Goal: Task Accomplishment & Management: Complete application form

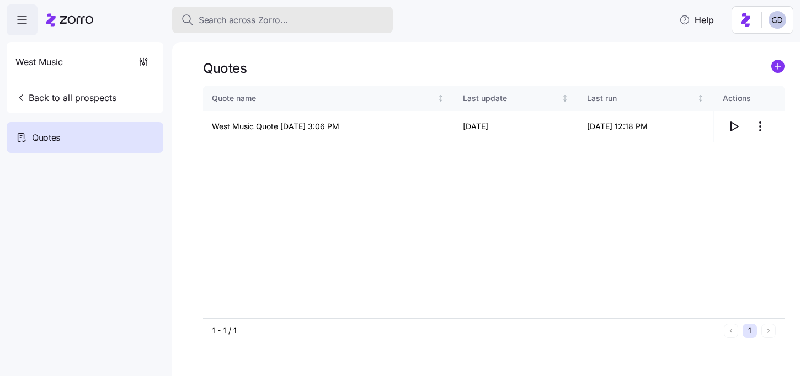
click at [278, 26] on span "Search across Zorro..." at bounding box center [243, 20] width 89 height 14
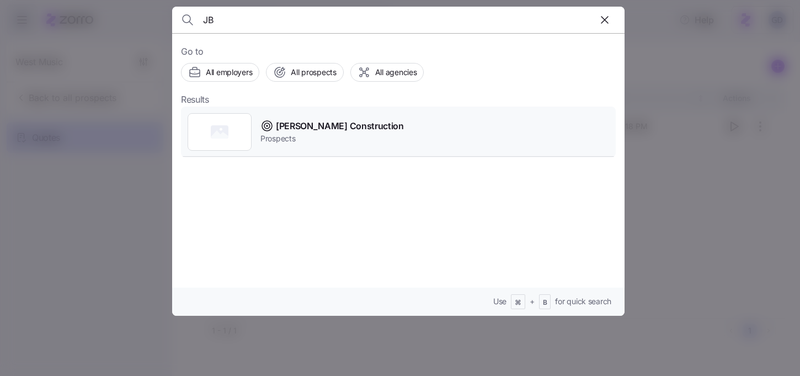
type input "JB"
click at [356, 130] on span "JB Robertson Construction" at bounding box center [340, 126] width 128 height 14
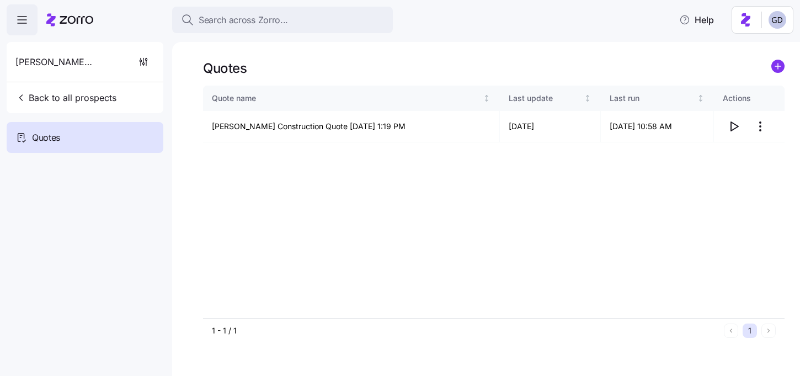
click at [735, 127] on icon "button" at bounding box center [733, 126] width 13 height 13
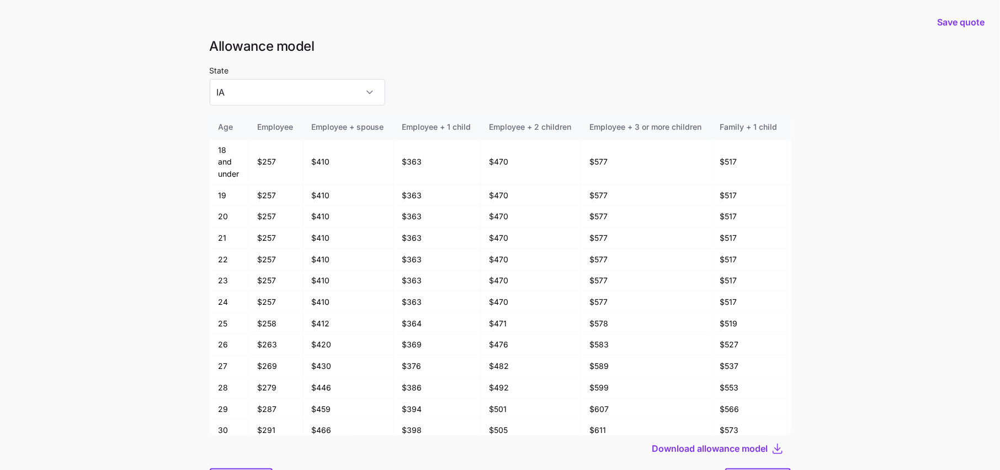
scroll to position [746, 0]
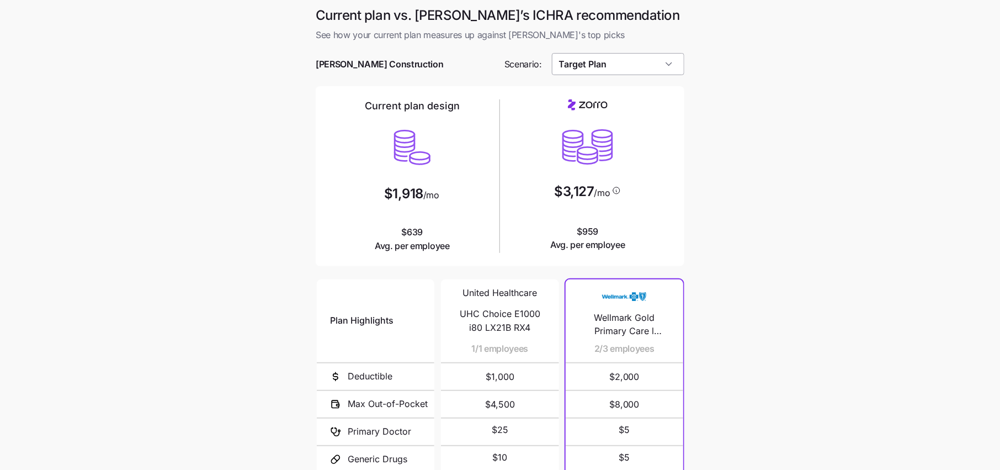
click at [634, 72] on input "Target Plan" at bounding box center [618, 64] width 133 height 22
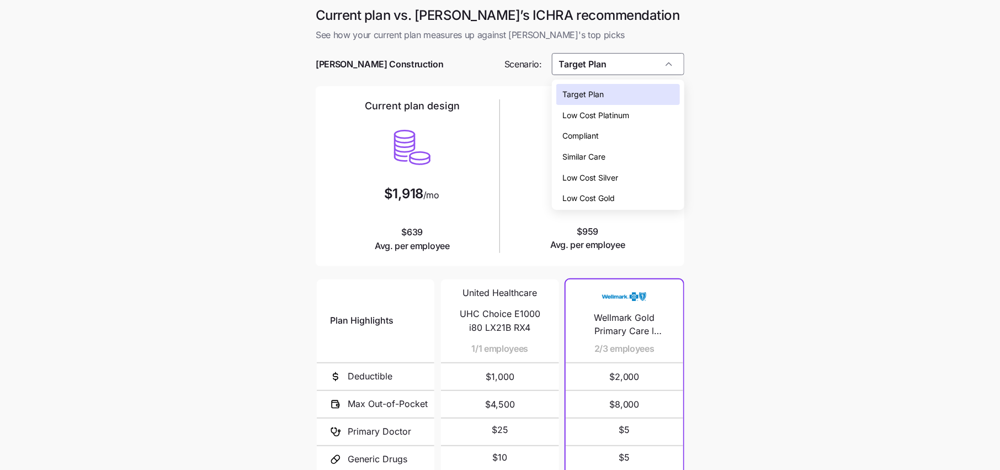
click at [612, 157] on div "Similar Care" at bounding box center [618, 156] width 124 height 21
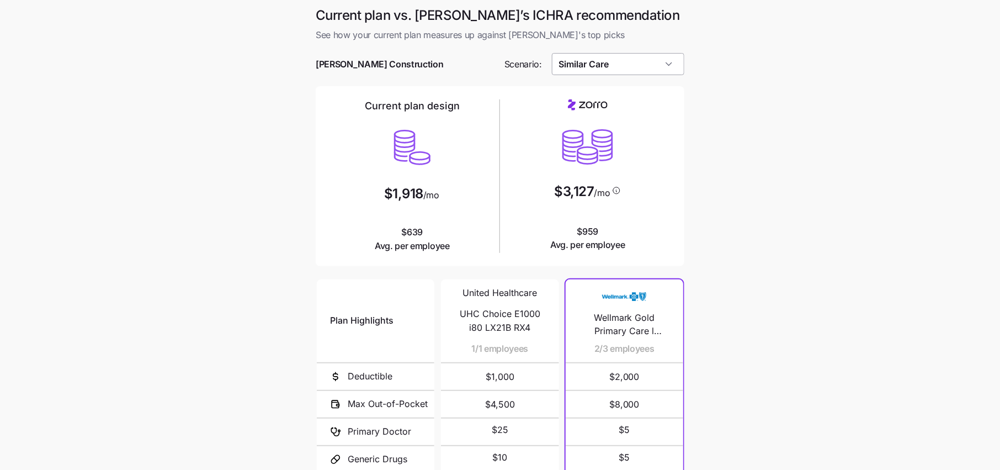
click at [623, 69] on input "Similar Care" at bounding box center [618, 64] width 133 height 22
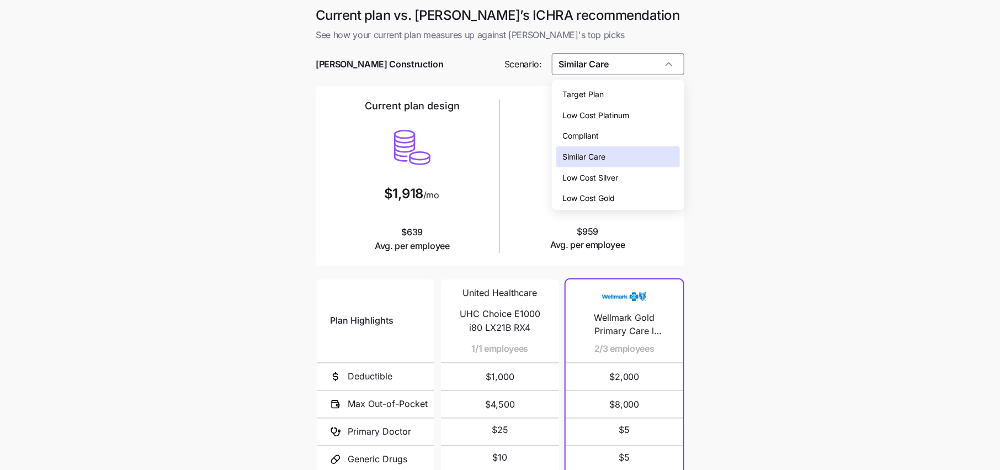
click at [605, 175] on span "Low Cost Silver" at bounding box center [591, 178] width 56 height 12
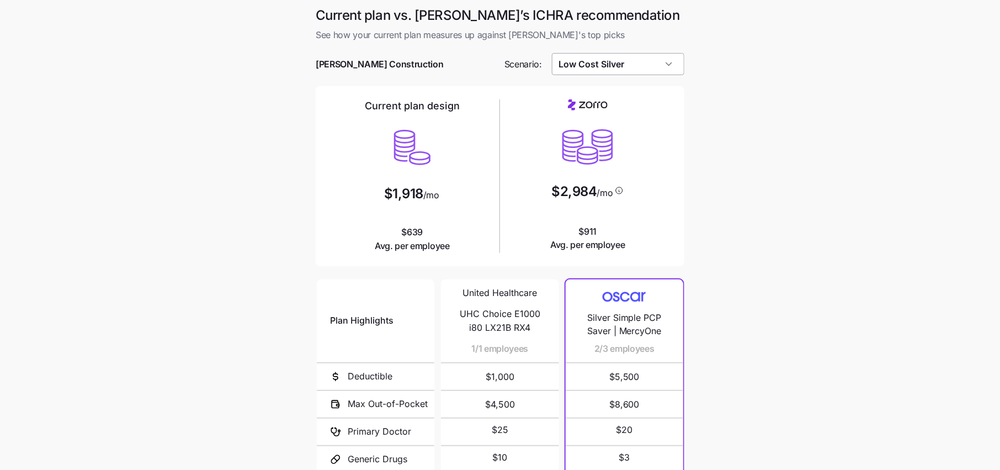
click at [618, 64] on input "Low Cost Silver" at bounding box center [618, 64] width 133 height 22
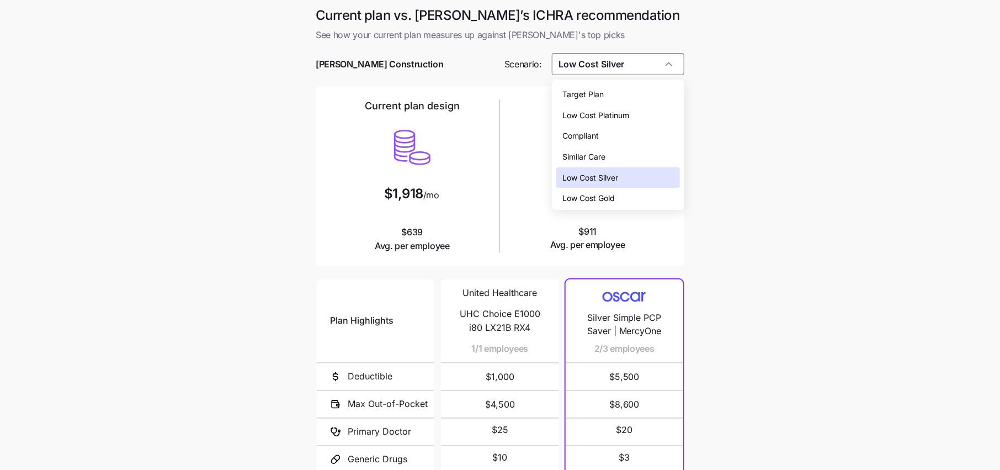
click at [616, 191] on div "Low Cost Gold" at bounding box center [618, 198] width 124 height 21
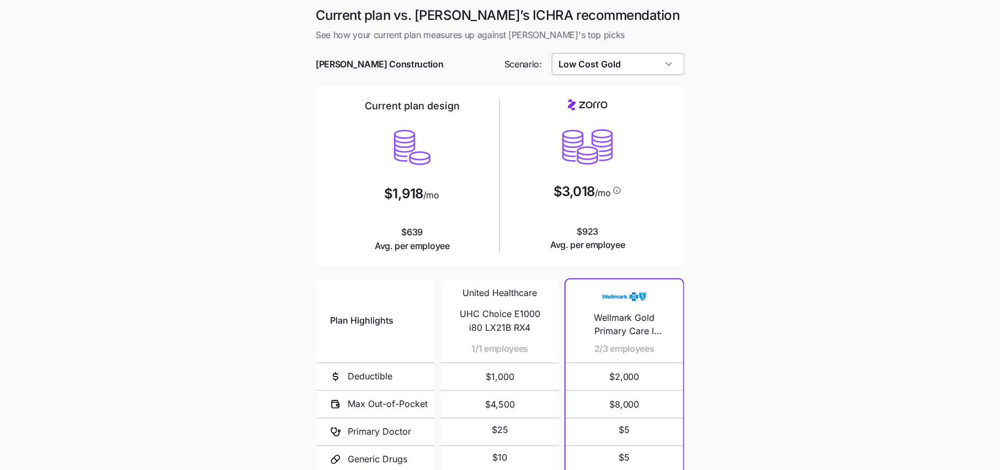
click at [632, 70] on input "Low Cost Gold" at bounding box center [618, 64] width 133 height 22
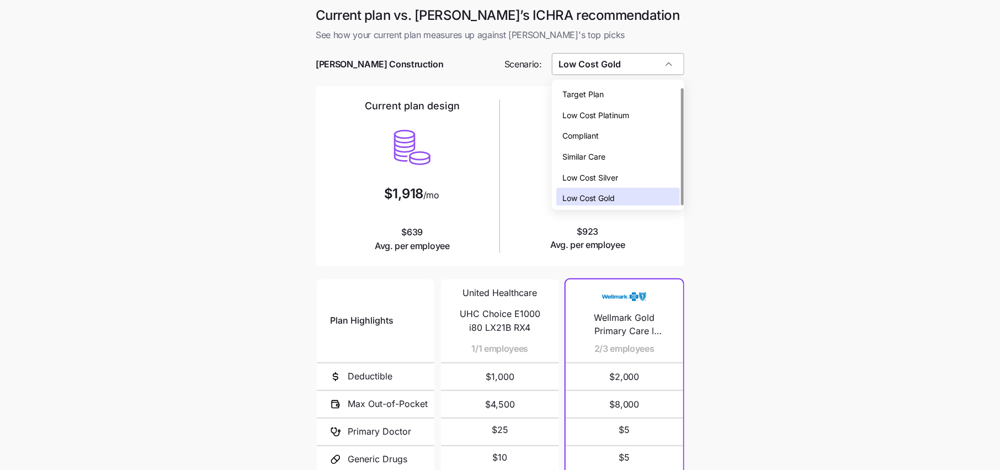
scroll to position [3, 0]
click at [610, 181] on div "Low Cost Silver" at bounding box center [618, 174] width 124 height 21
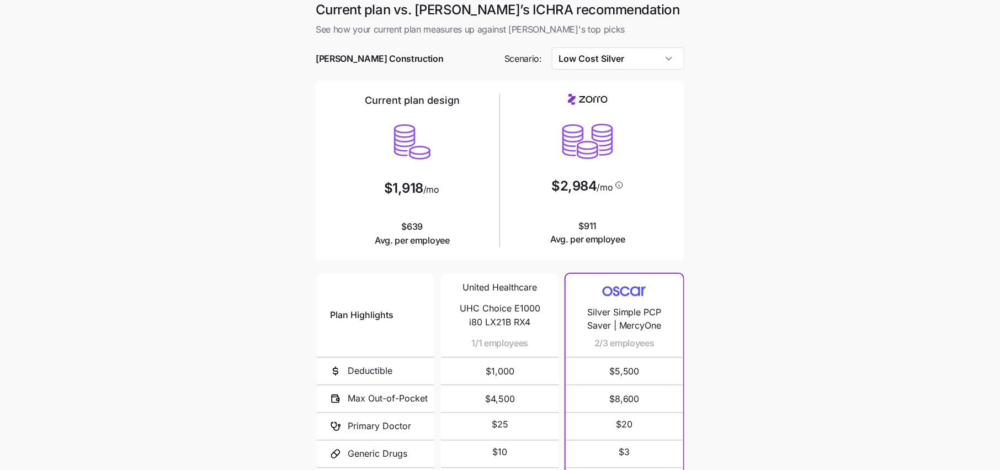
scroll to position [0, 0]
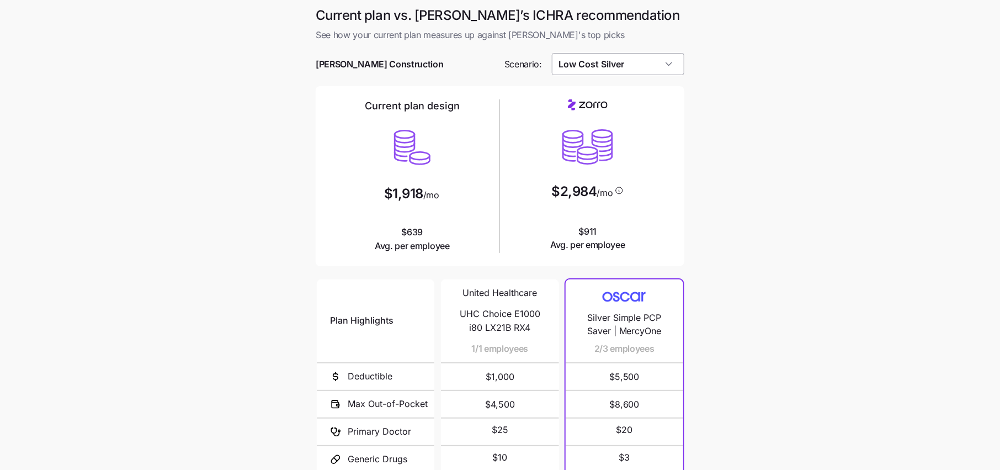
click at [614, 72] on input "Low Cost Silver" at bounding box center [618, 64] width 133 height 22
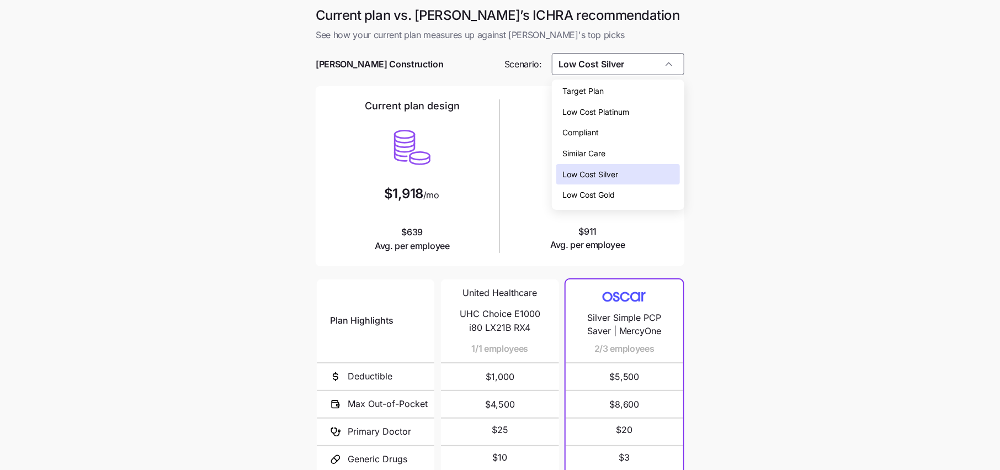
click at [600, 191] on span "Low Cost Gold" at bounding box center [589, 195] width 52 height 12
type input "Low Cost Gold"
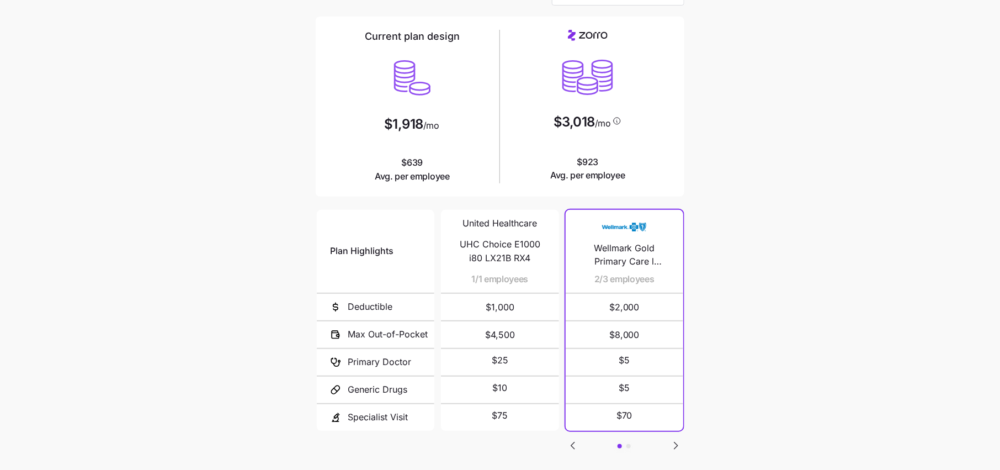
scroll to position [132, 0]
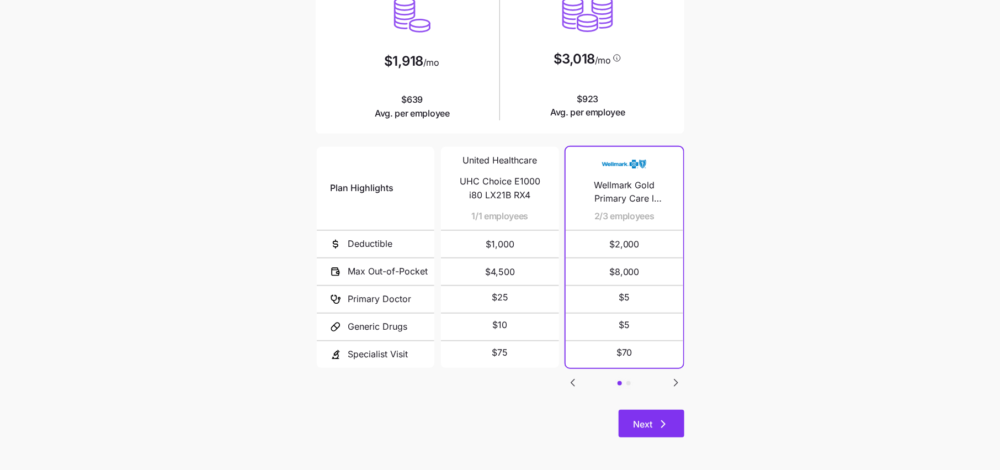
click at [659, 414] on button "Next" at bounding box center [652, 423] width 66 height 28
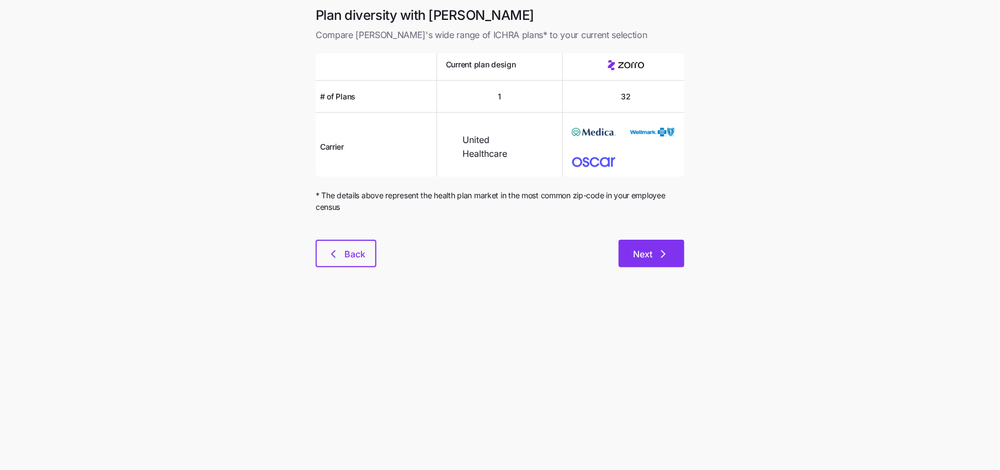
click at [645, 243] on button "Next" at bounding box center [652, 254] width 66 height 28
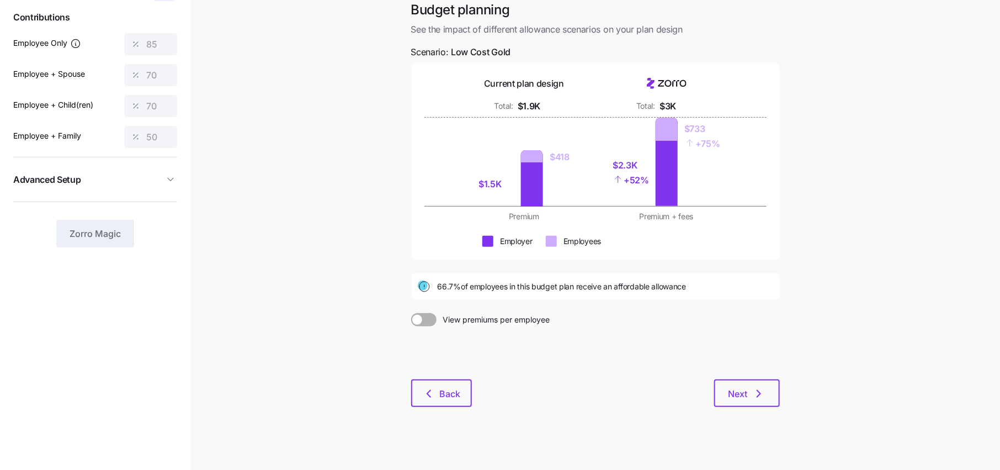
scroll to position [72, 0]
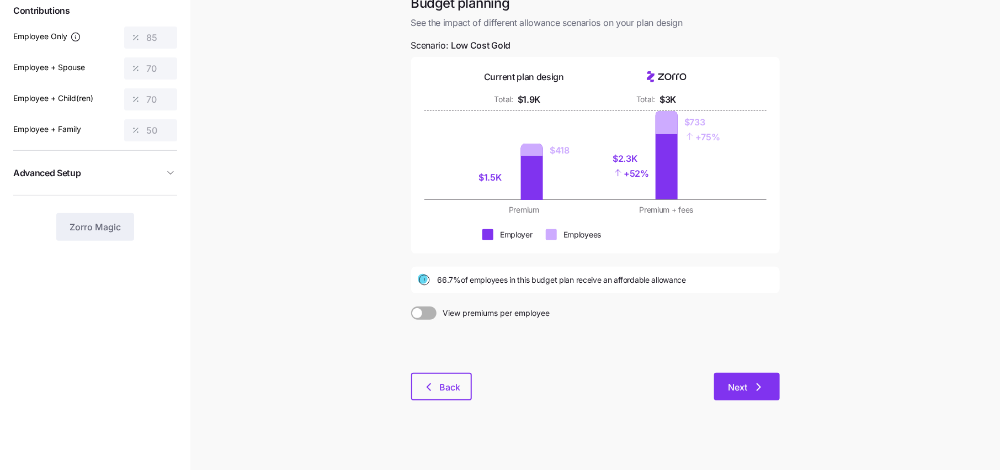
click at [746, 382] on span "Next" at bounding box center [737, 386] width 19 height 13
click at [722, 397] on button "Next" at bounding box center [747, 386] width 66 height 28
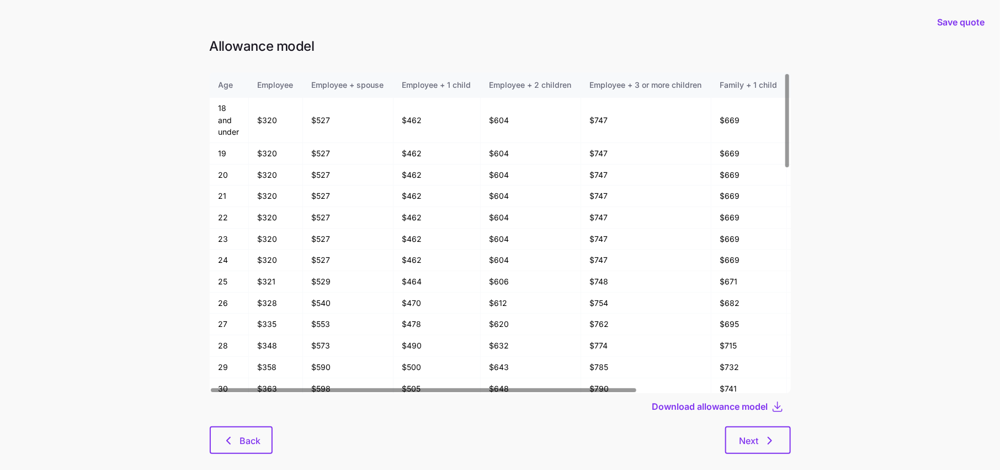
scroll to position [17, 0]
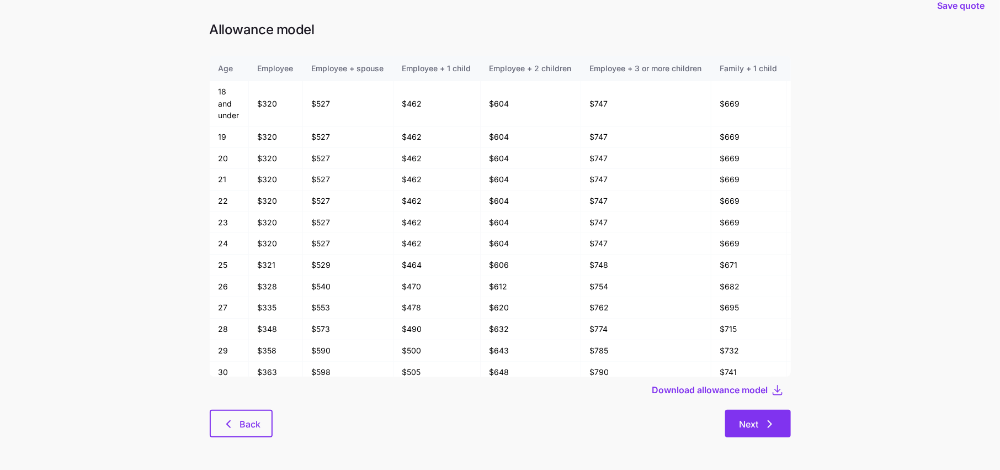
click at [781, 423] on button "Next" at bounding box center [758, 423] width 66 height 28
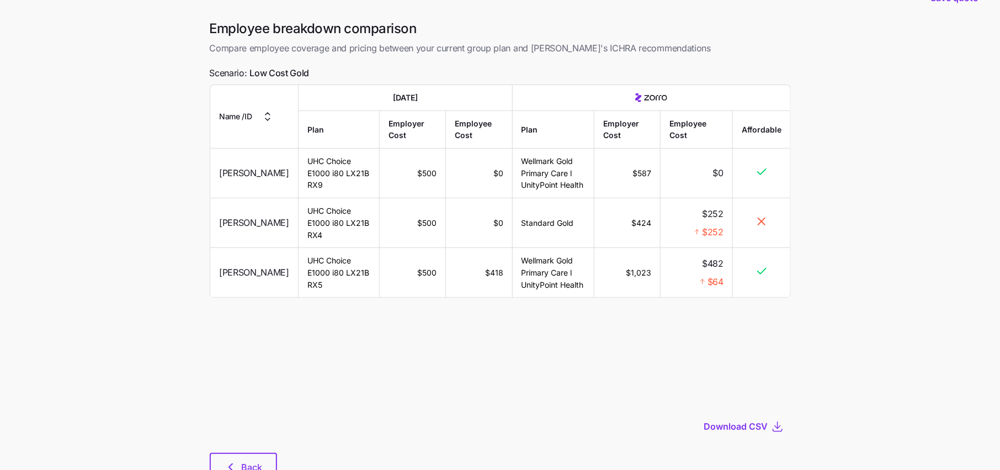
scroll to position [74, 0]
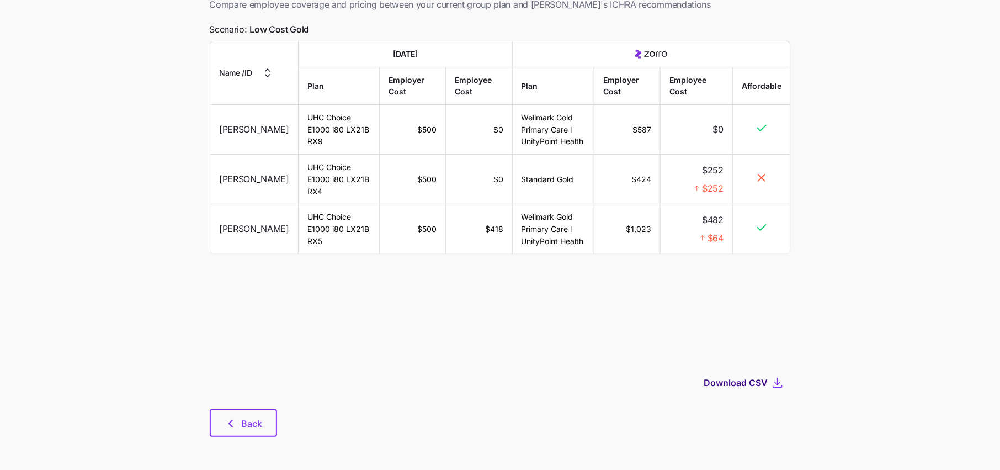
click at [753, 383] on span "Download CSV" at bounding box center [736, 382] width 64 height 13
click at [256, 421] on span "Back" at bounding box center [252, 423] width 21 height 13
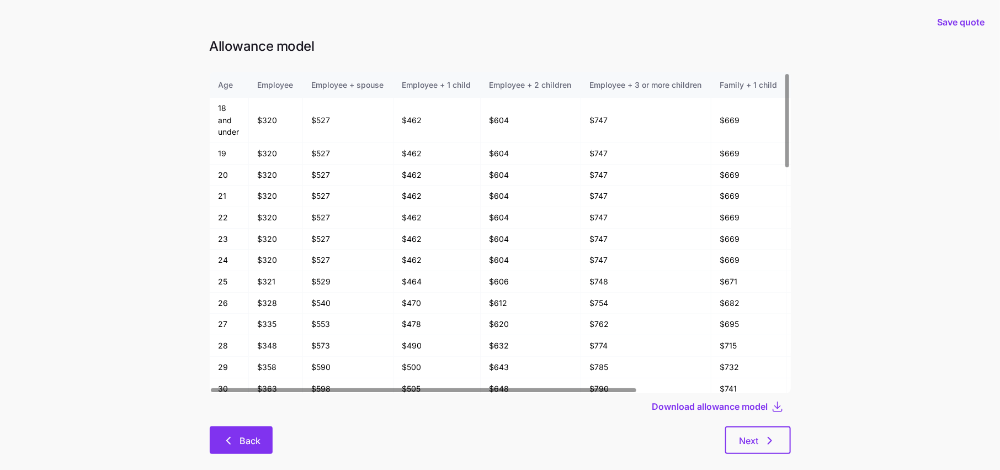
click at [241, 440] on span "Back" at bounding box center [250, 440] width 21 height 13
click at [243, 447] on button "Back" at bounding box center [241, 440] width 63 height 28
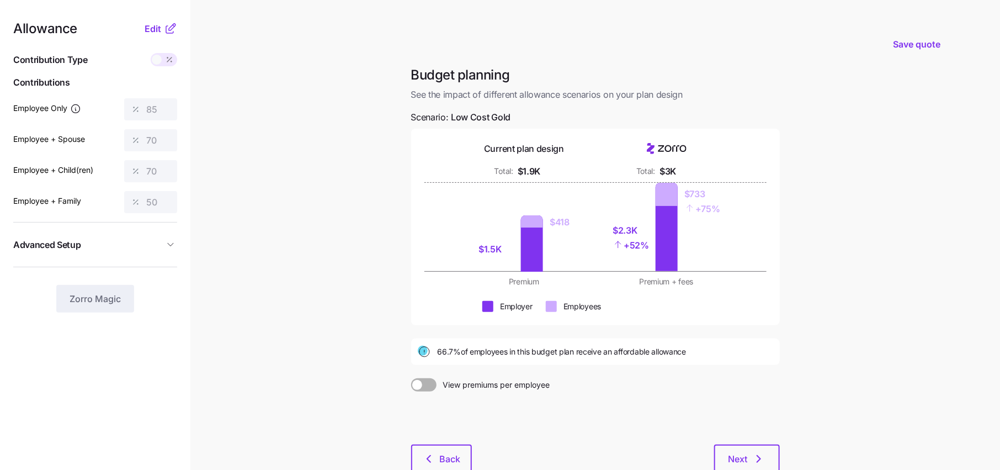
click at [179, 188] on div "Allowance Edit Contribution Type Use classes Contributions Employee Only 85 Emp…" at bounding box center [500, 271] width 1000 height 542
click at [157, 32] on span "Edit" at bounding box center [153, 28] width 17 height 13
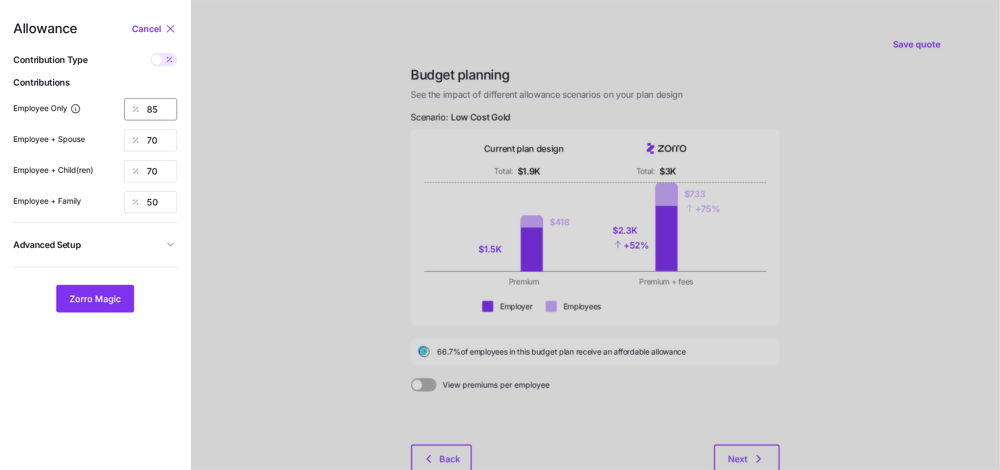
drag, startPoint x: 164, startPoint y: 109, endPoint x: 97, endPoint y: 109, distance: 67.9
click at [105, 109] on div "Employee Only 85" at bounding box center [95, 109] width 164 height 22
type input "90"
click at [126, 302] on button "Zorro Magic" at bounding box center [95, 299] width 78 height 28
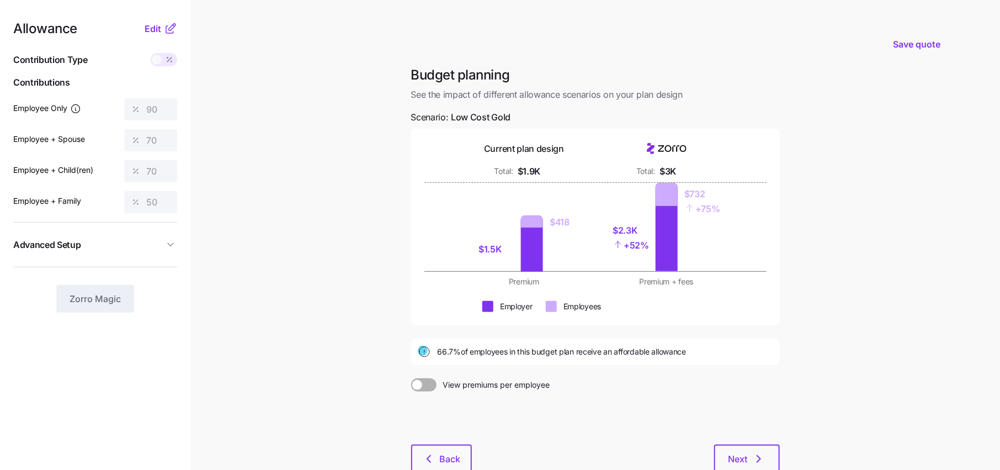
click at [168, 29] on icon at bounding box center [170, 28] width 13 height 13
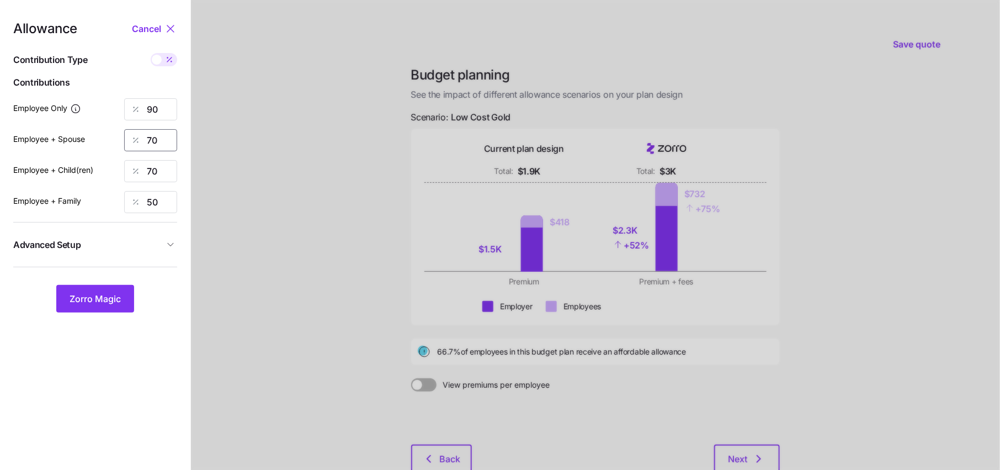
drag, startPoint x: 148, startPoint y: 145, endPoint x: 56, endPoint y: 145, distance: 92.2
click at [56, 145] on div "Employee + Spouse 70" at bounding box center [95, 140] width 164 height 22
type input "-8"
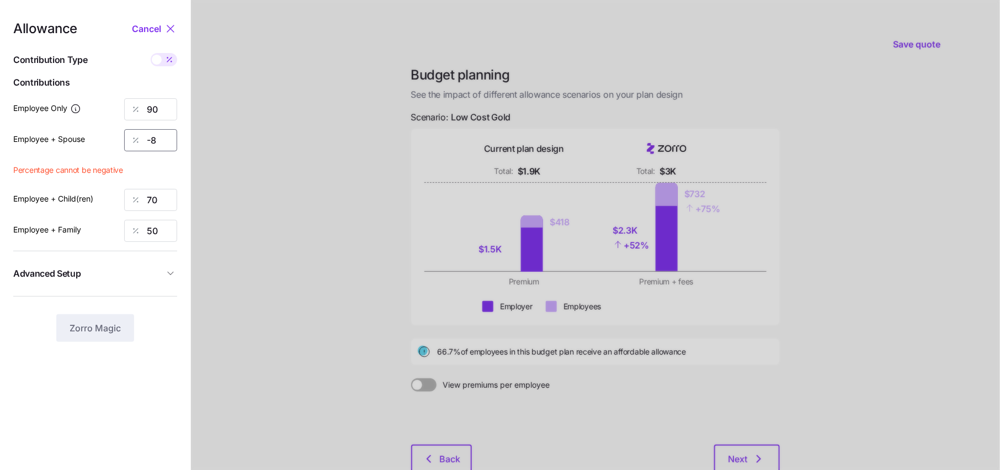
drag, startPoint x: 161, startPoint y: 137, endPoint x: 108, endPoint y: 137, distance: 53.5
click at [116, 137] on div "Employee + Spouse -8" at bounding box center [95, 140] width 164 height 22
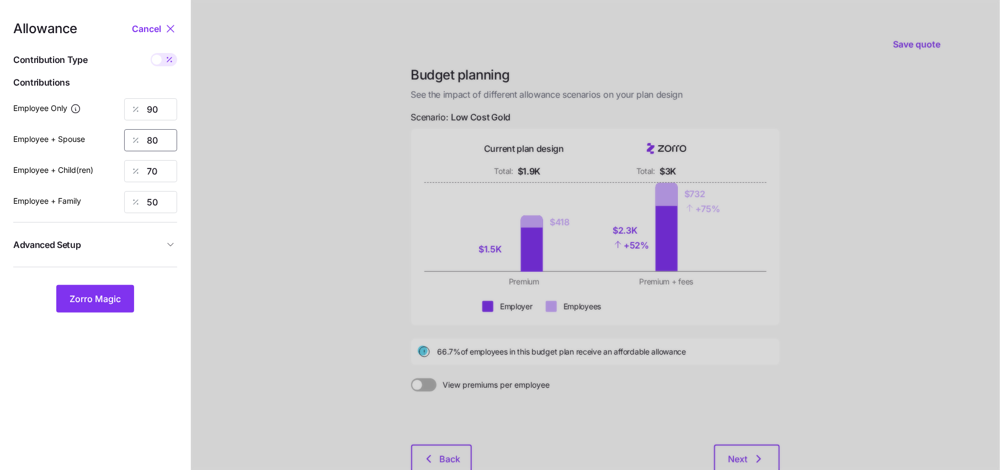
type input "80"
click at [91, 311] on button "Zorro Magic" at bounding box center [95, 299] width 78 height 28
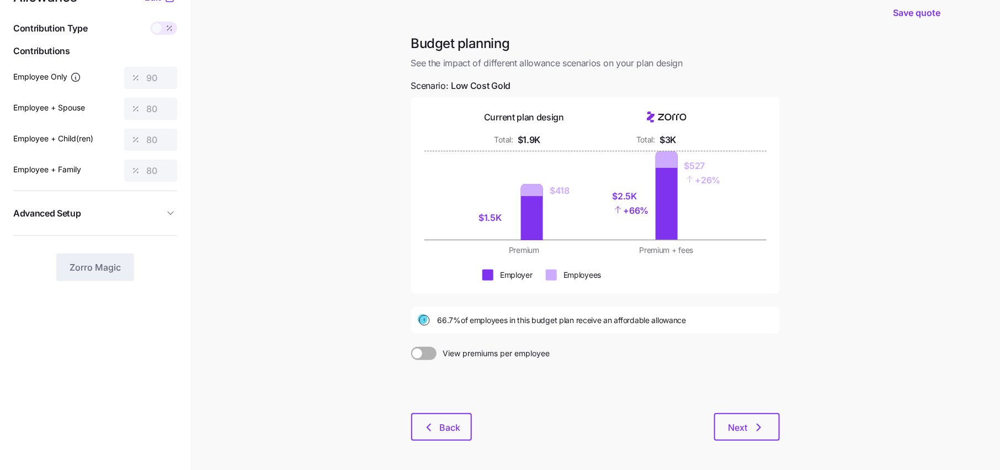
scroll to position [34, 0]
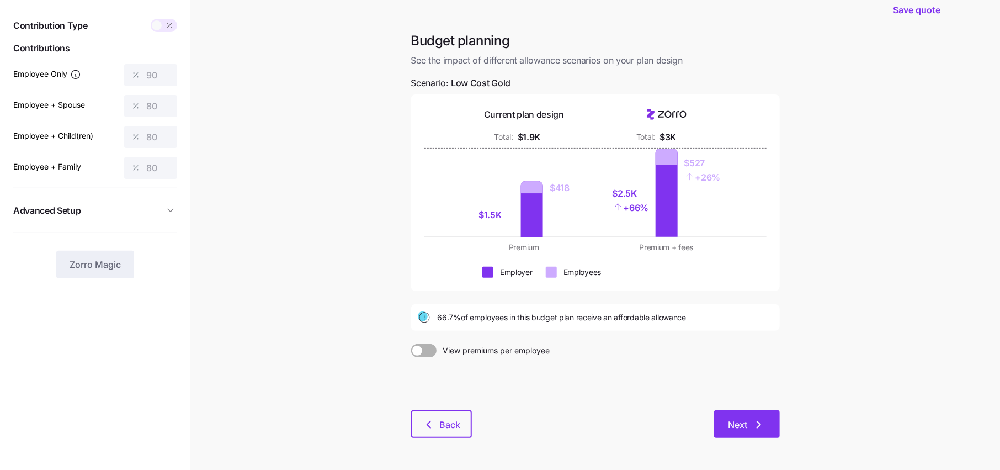
click at [733, 413] on button "Next" at bounding box center [747, 424] width 66 height 28
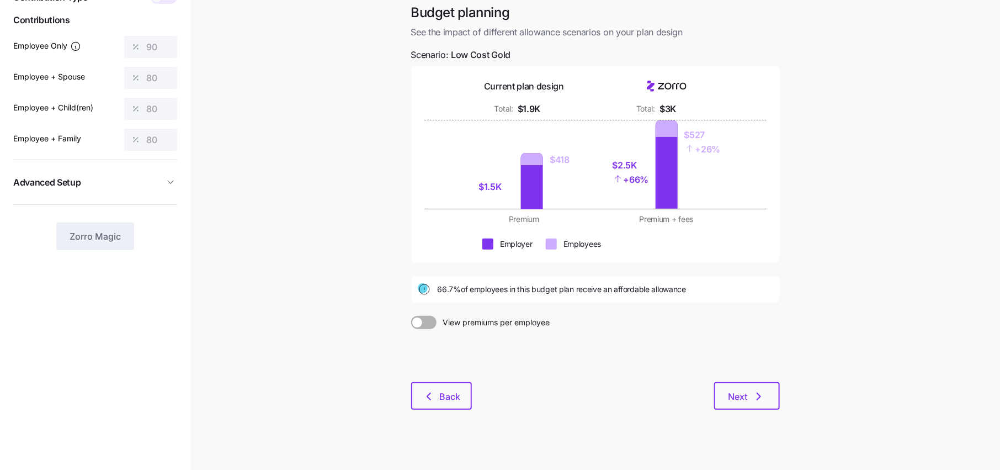
scroll to position [65, 0]
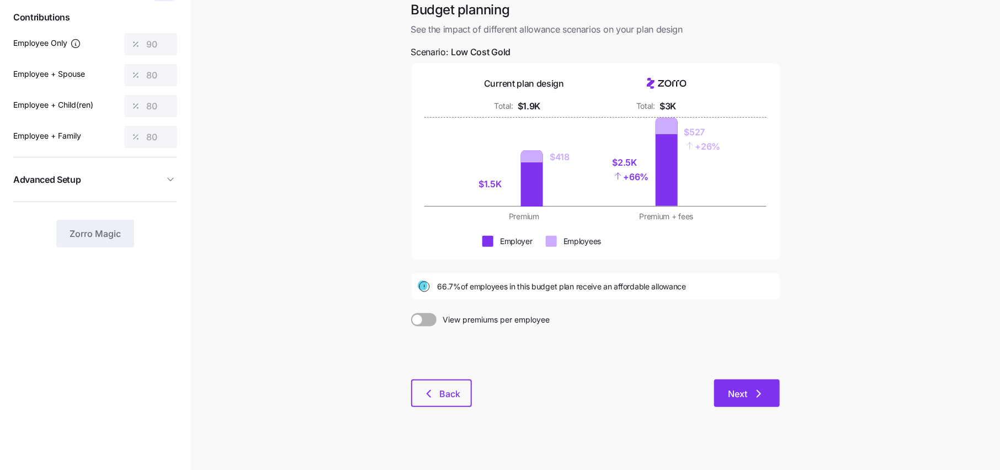
click at [769, 404] on button "Next" at bounding box center [747, 393] width 66 height 28
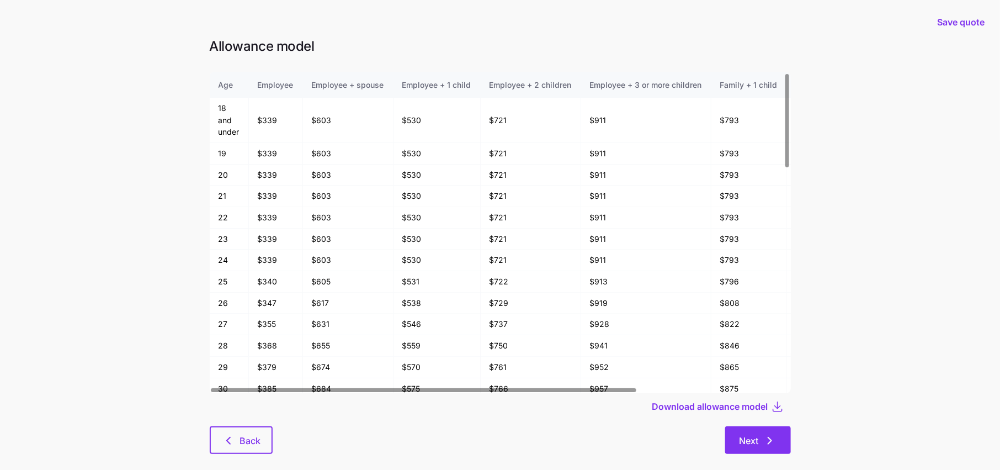
click at [758, 439] on span "Next" at bounding box center [748, 440] width 19 height 13
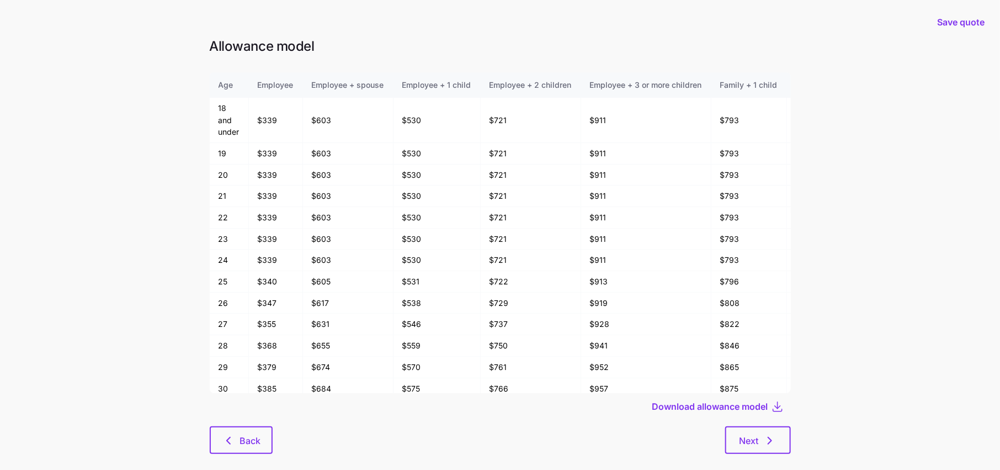
scroll to position [17, 0]
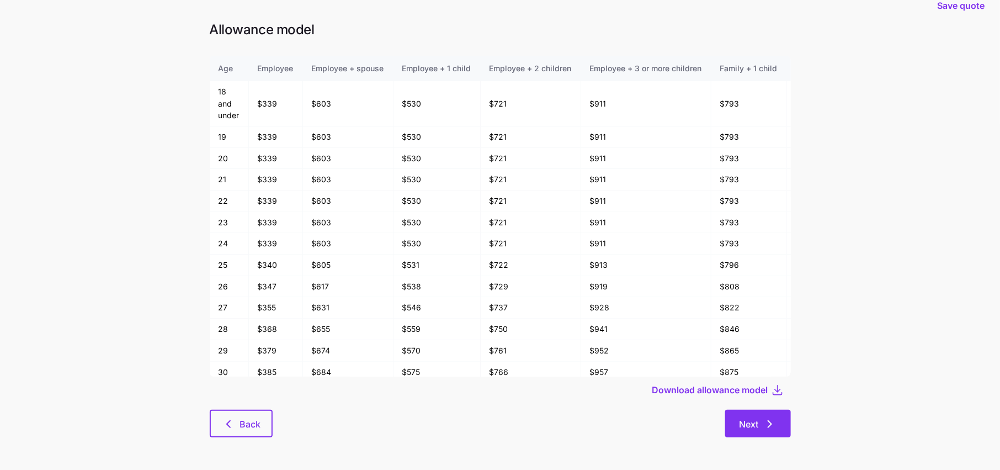
click at [759, 421] on span "Next" at bounding box center [757, 423] width 37 height 13
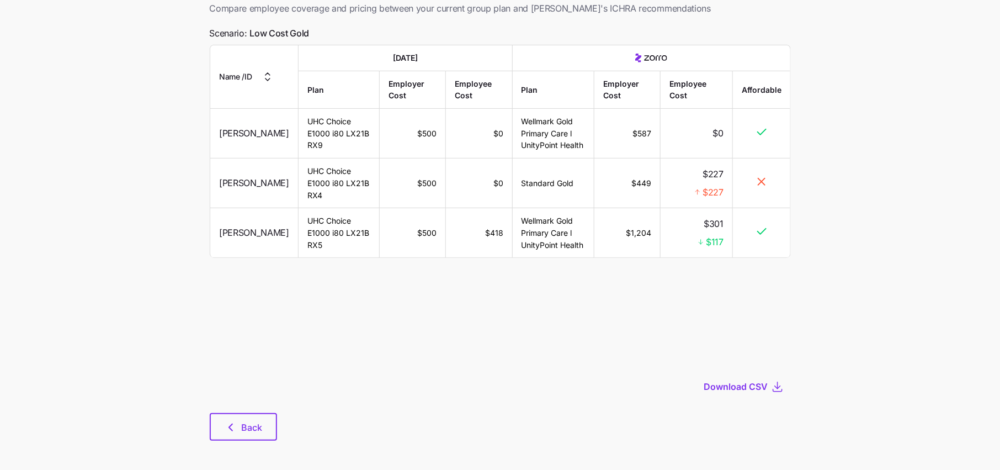
scroll to position [74, 0]
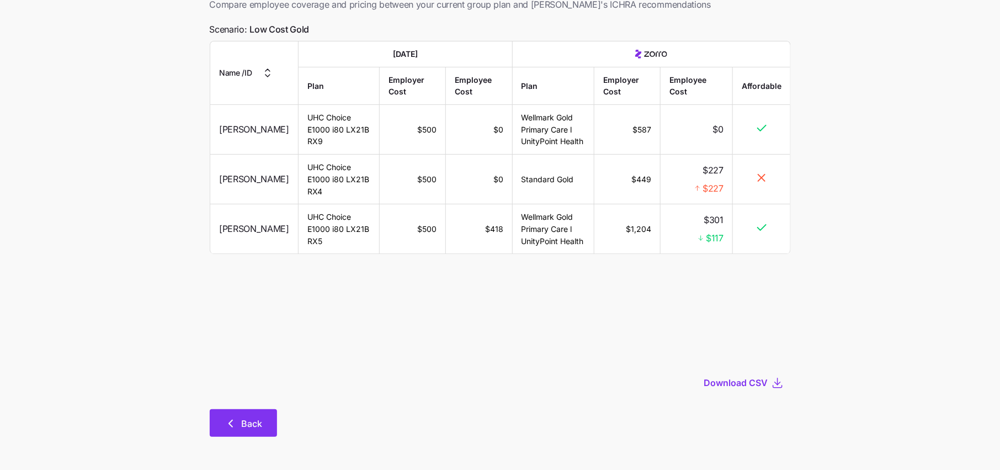
click at [240, 423] on span "Back" at bounding box center [243, 423] width 39 height 13
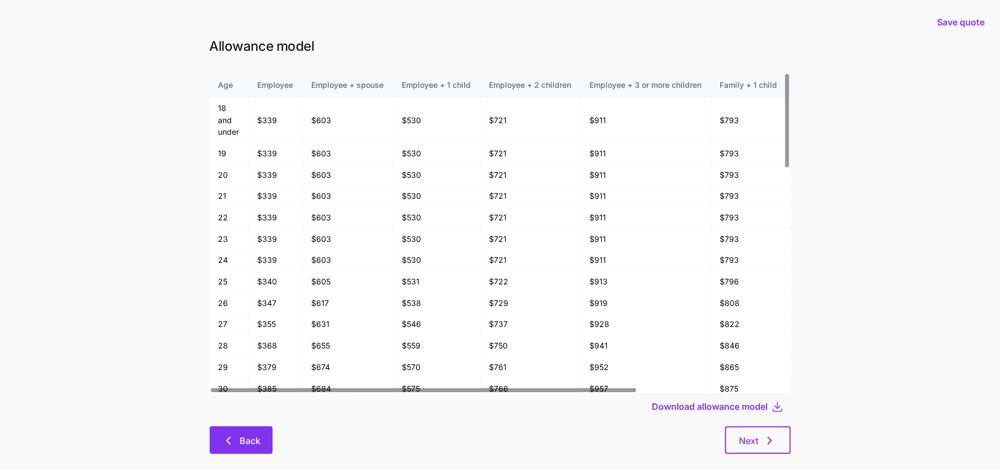
click at [226, 447] on button "Back" at bounding box center [241, 440] width 63 height 28
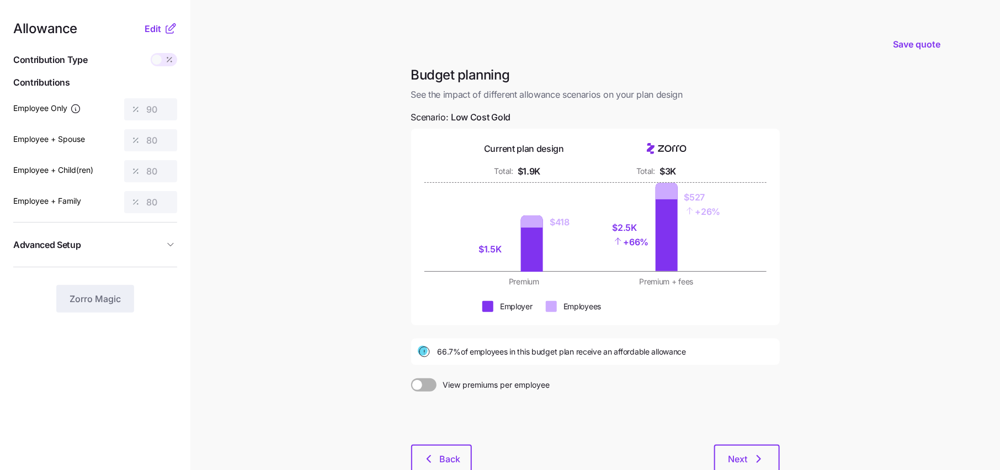
click at [152, 17] on nav "Allowance Edit Contribution Type Use classes Contributions Employee Only 90 Emp…" at bounding box center [95, 271] width 190 height 542
click at [152, 37] on div "Allowance Edit Contribution Type Use classes Contributions Employee Only 90 Emp…" at bounding box center [95, 167] width 164 height 290
click at [156, 28] on span "Edit" at bounding box center [153, 28] width 17 height 13
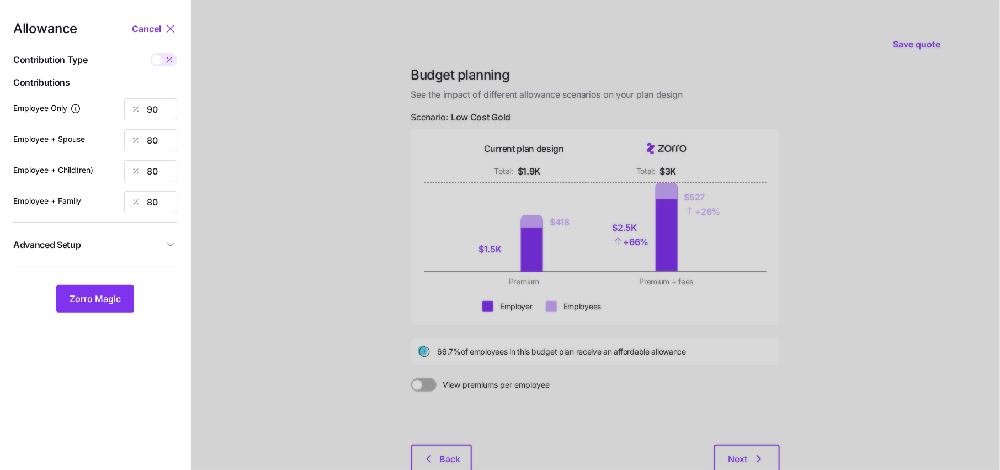
drag, startPoint x: 158, startPoint y: 97, endPoint x: 110, endPoint y: 97, distance: 47.5
click at [116, 97] on div "Allowance Cancel Contribution Type Use classes Contributions Employee Only 90 E…" at bounding box center [95, 167] width 164 height 290
click at [172, 113] on input "90" at bounding box center [150, 109] width 53 height 22
type input "9"
type input "100"
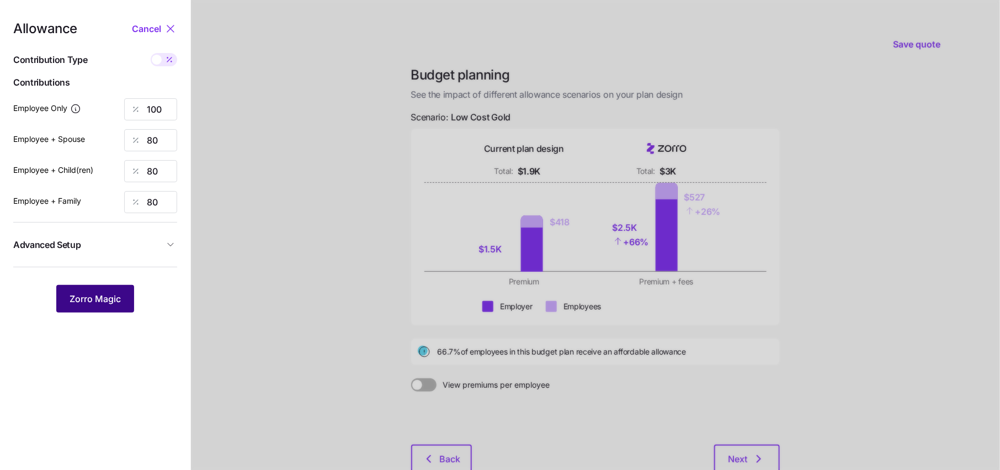
click at [94, 301] on span "Zorro Magic" at bounding box center [95, 298] width 51 height 13
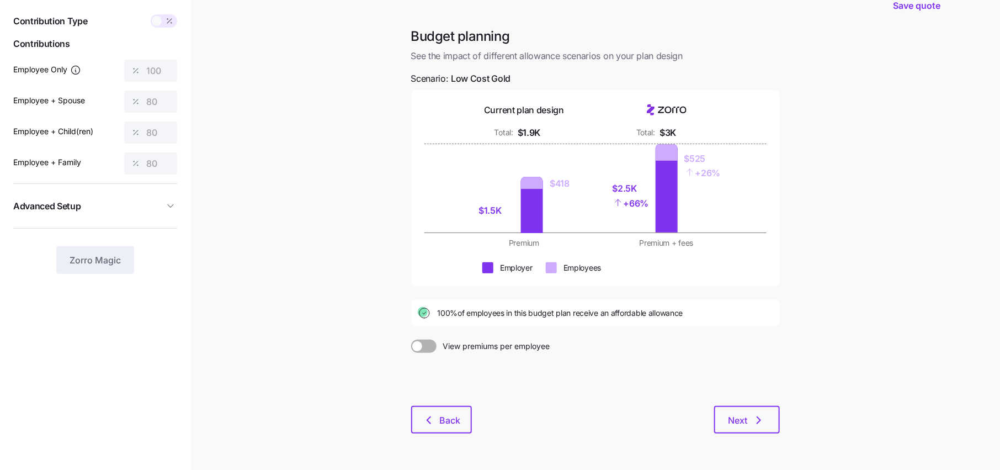
scroll to position [55, 0]
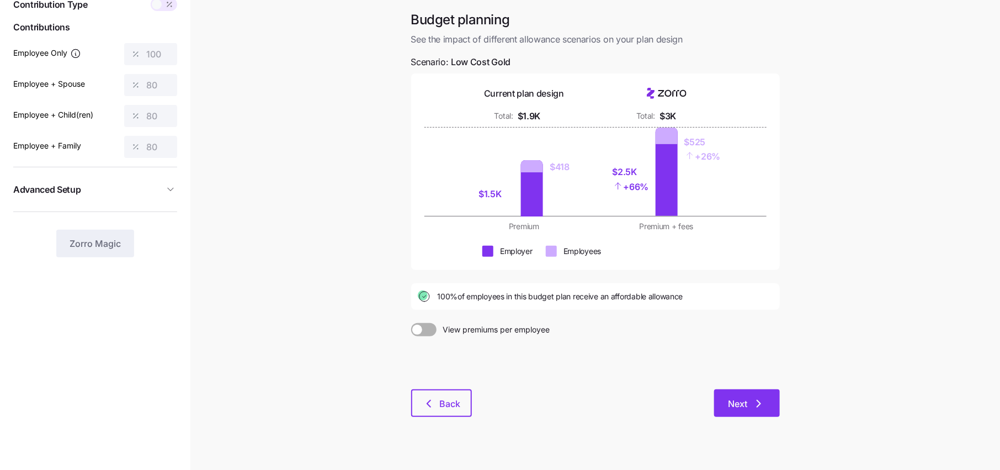
click at [746, 399] on span "Next" at bounding box center [737, 403] width 19 height 13
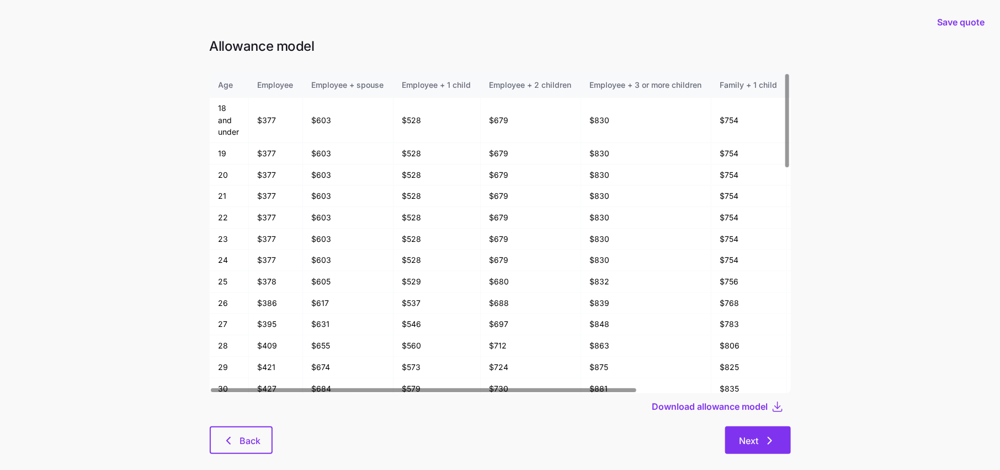
click at [774, 442] on icon "button" at bounding box center [769, 440] width 13 height 13
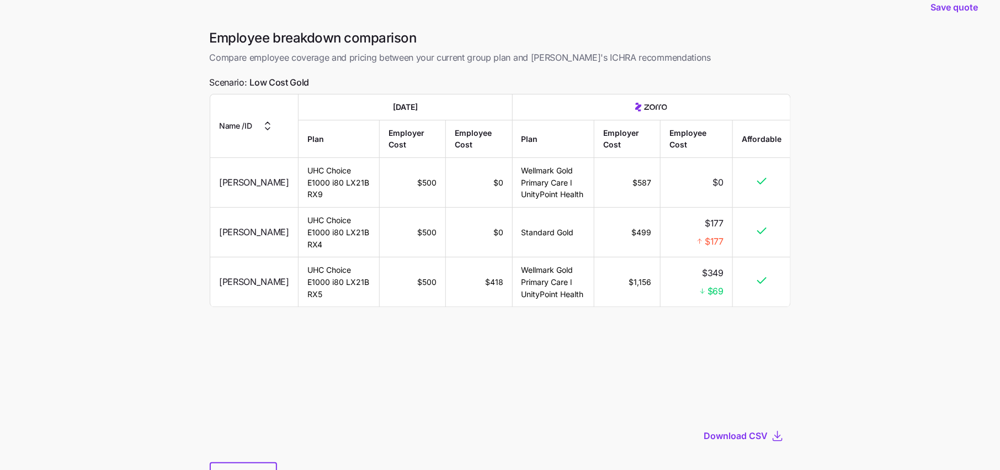
scroll to position [23, 0]
click at [739, 432] on span "Download CSV" at bounding box center [736, 434] width 64 height 13
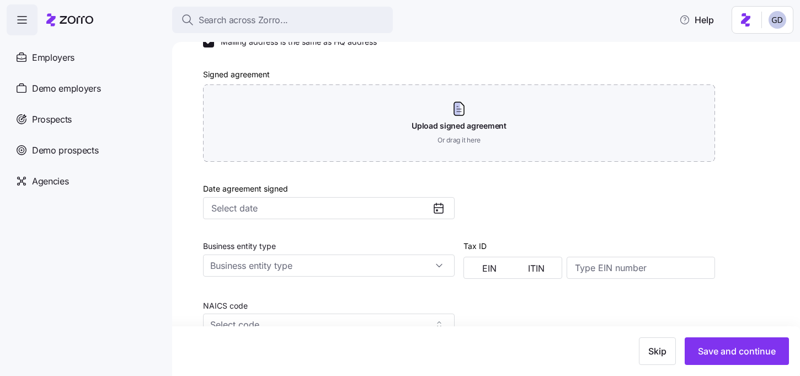
scroll to position [355, 0]
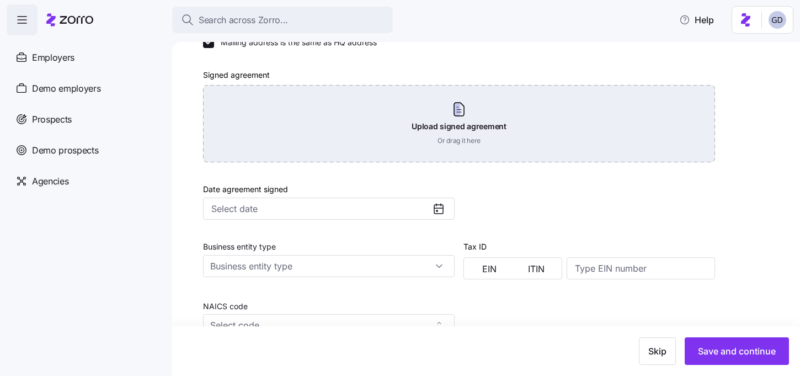
click at [471, 129] on div "Upload signed agreement Or drag it here" at bounding box center [459, 123] width 512 height 77
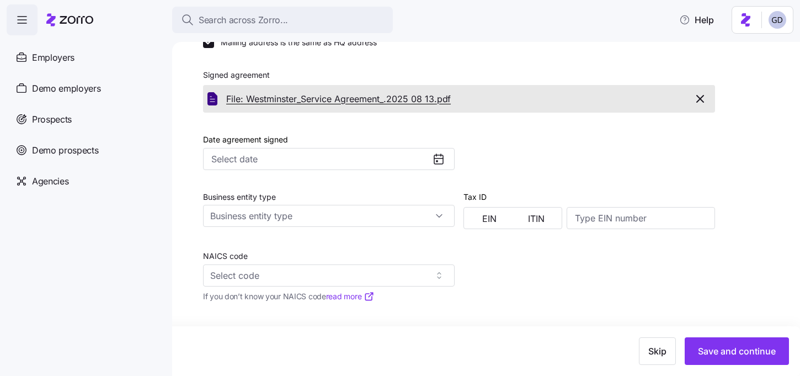
click at [427, 100] on span "File: Westminster_Service Agreement_.2025 08 13." at bounding box center [331, 99] width 211 height 14
click at [426, 133] on div "Date agreement signed" at bounding box center [329, 151] width 252 height 38
click at [461, 120] on div at bounding box center [589, 145] width 260 height 57
click at [311, 157] on input "Date agreement signed" at bounding box center [329, 159] width 252 height 22
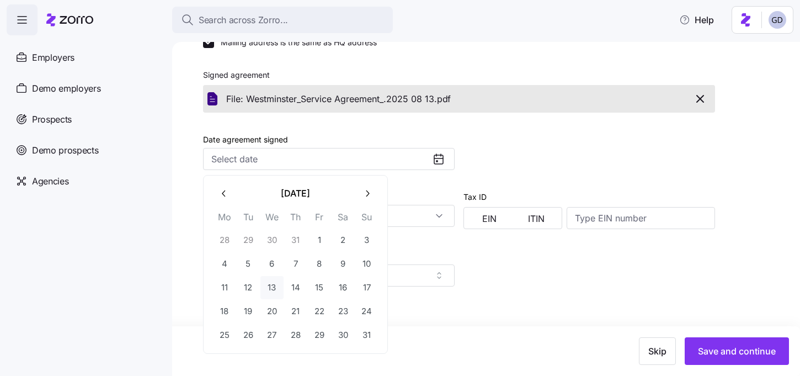
click at [274, 290] on button "13" at bounding box center [271, 287] width 23 height 23
type input "August 13, 2025"
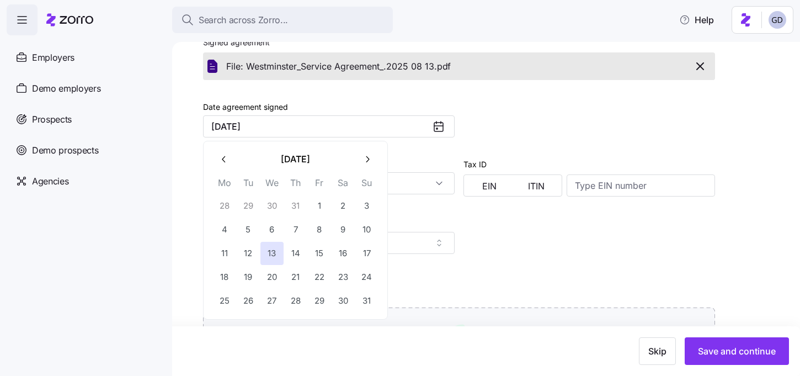
scroll to position [389, 0]
click at [272, 253] on button "13" at bounding box center [271, 253] width 23 height 23
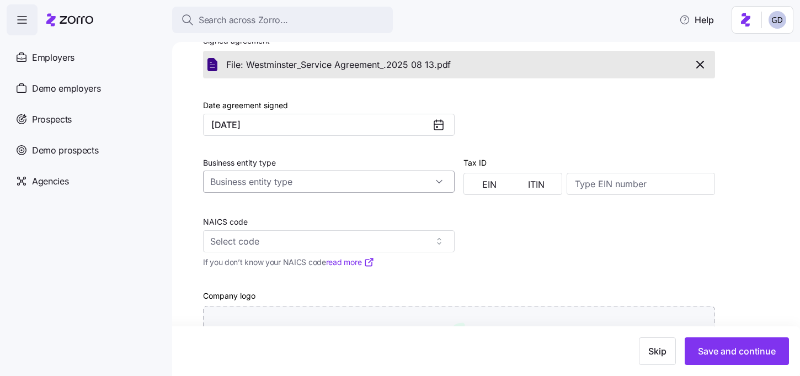
click at [422, 184] on input "Business entity type" at bounding box center [329, 182] width 252 height 22
click at [496, 242] on div "Company name (DBA) * Westminster Village Legal name is the same as company name…" at bounding box center [459, 131] width 521 height 513
click at [368, 239] on input "NAICS code" at bounding box center [329, 241] width 252 height 22
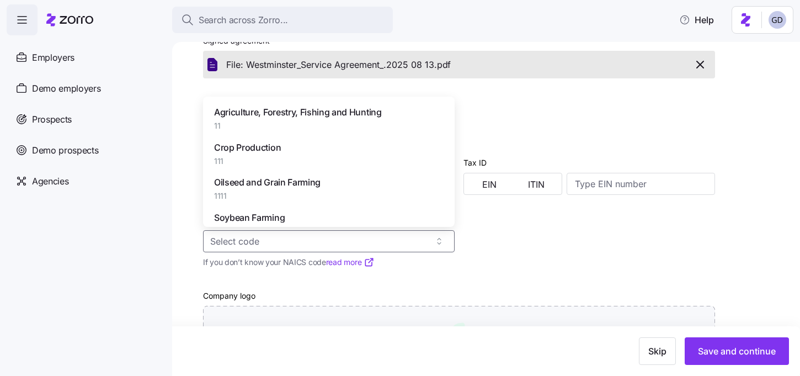
click at [517, 254] on div "Company name (DBA) * Westminster Village Legal name is the same as company name…" at bounding box center [459, 131] width 521 height 513
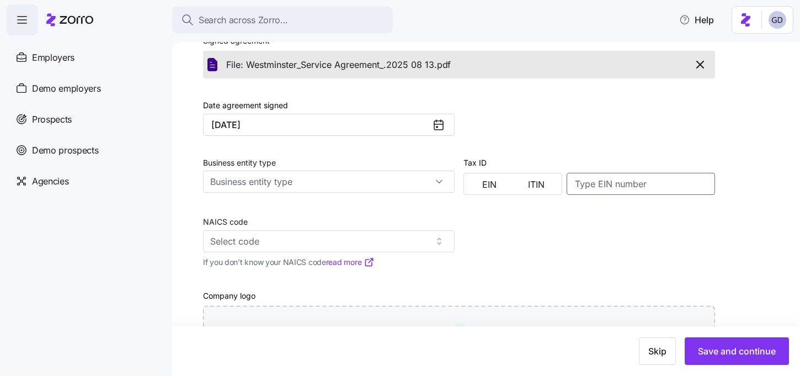
click at [615, 189] on input at bounding box center [641, 184] width 148 height 22
click at [535, 244] on div "Company name (DBA) * Westminster Village Legal name is the same as company name…" at bounding box center [459, 131] width 521 height 513
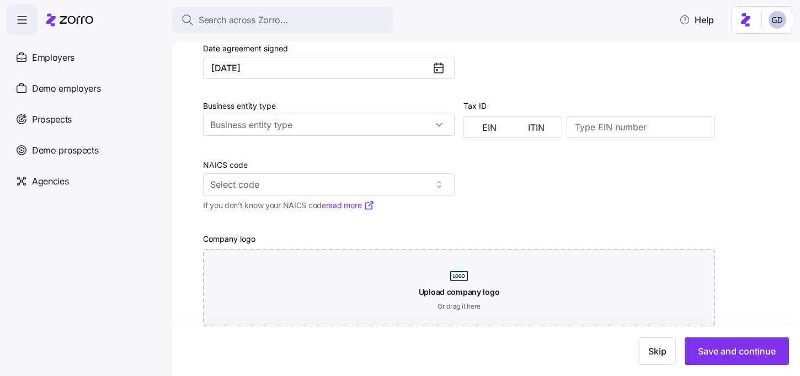
scroll to position [466, 0]
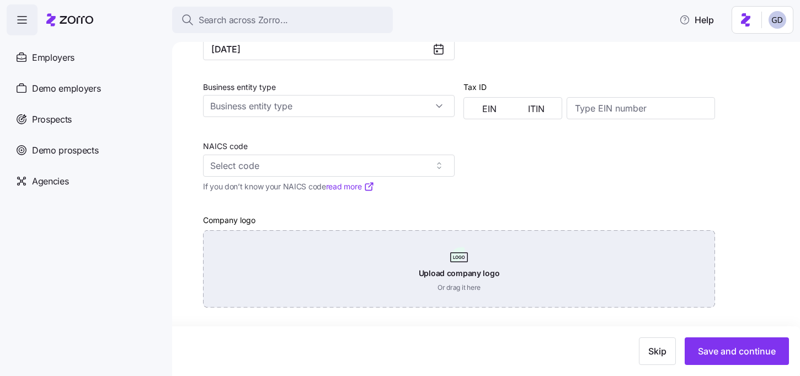
click at [470, 282] on div "Upload company logo Or drag it here" at bounding box center [459, 268] width 512 height 77
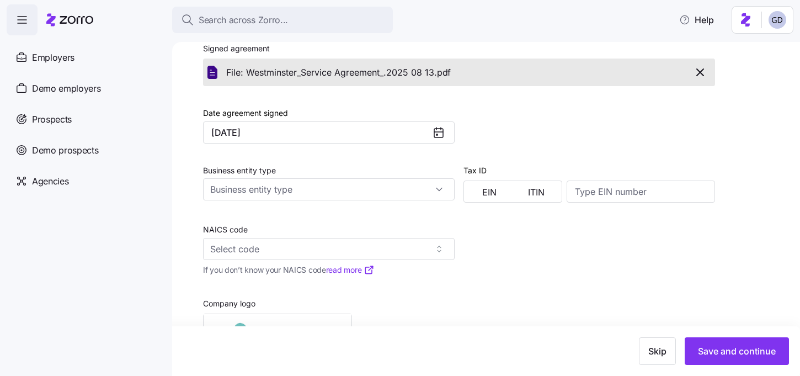
scroll to position [362, 0]
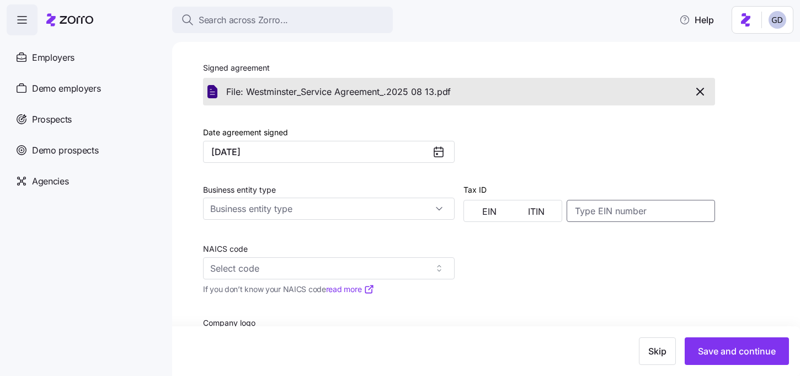
click at [603, 222] on input at bounding box center [641, 211] width 148 height 22
click at [533, 182] on div at bounding box center [590, 177] width 252 height 11
click at [502, 211] on button "EIN" at bounding box center [489, 212] width 47 height 18
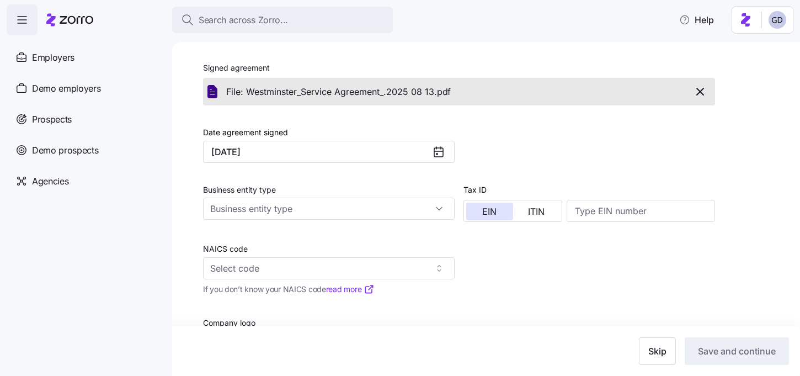
click at [517, 172] on div at bounding box center [590, 177] width 252 height 11
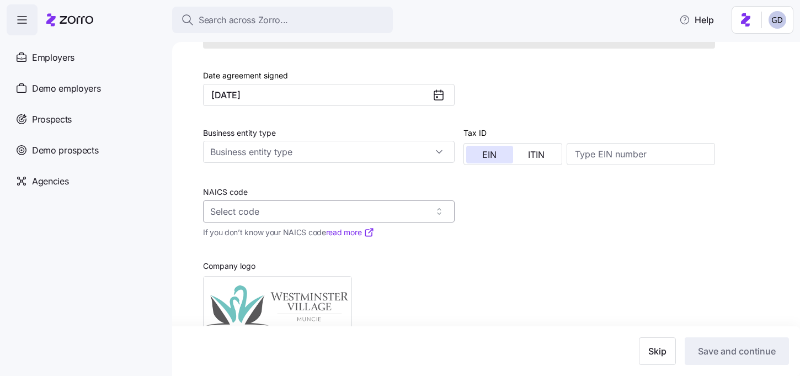
scroll to position [412, 0]
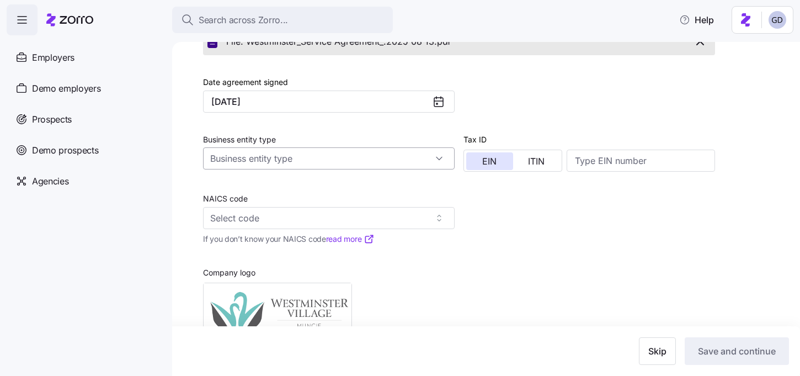
click at [300, 158] on input "Business entity type" at bounding box center [329, 158] width 252 height 22
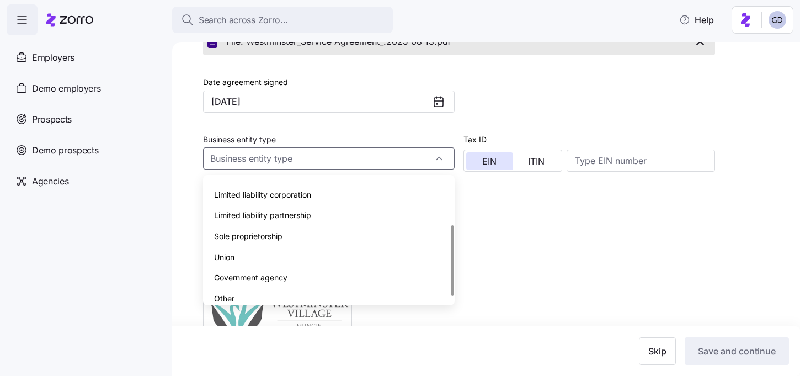
scroll to position [87, 0]
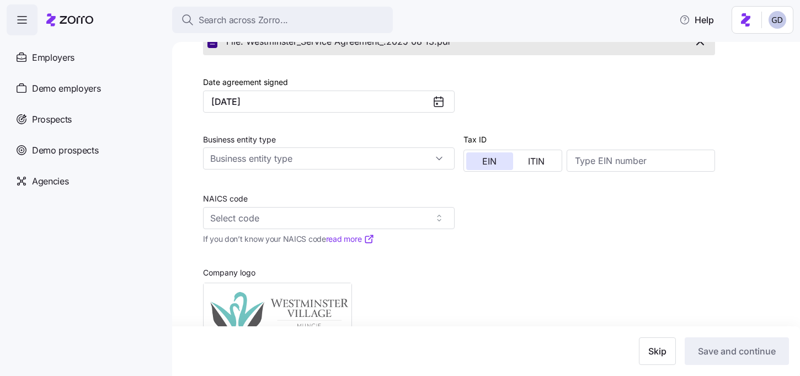
click at [523, 213] on div "Company name (DBA) * Westminster Village Legal name is the same as company name…" at bounding box center [459, 111] width 521 height 519
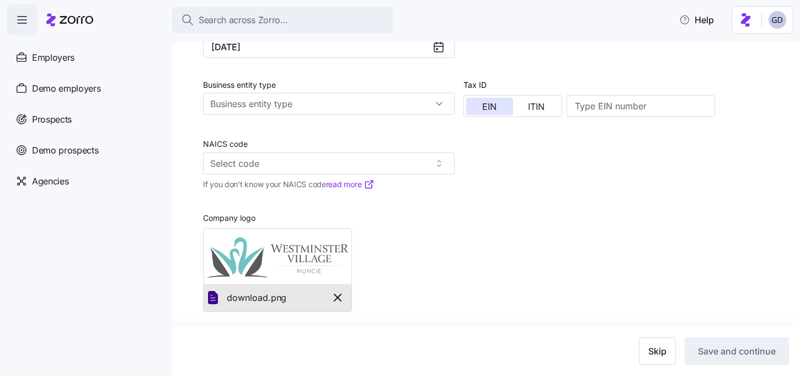
scroll to position [470, 0]
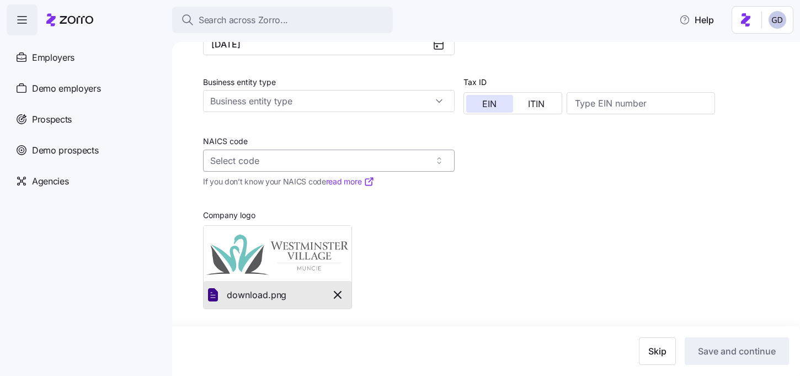
click at [285, 162] on input "NAICS code" at bounding box center [329, 161] width 252 height 22
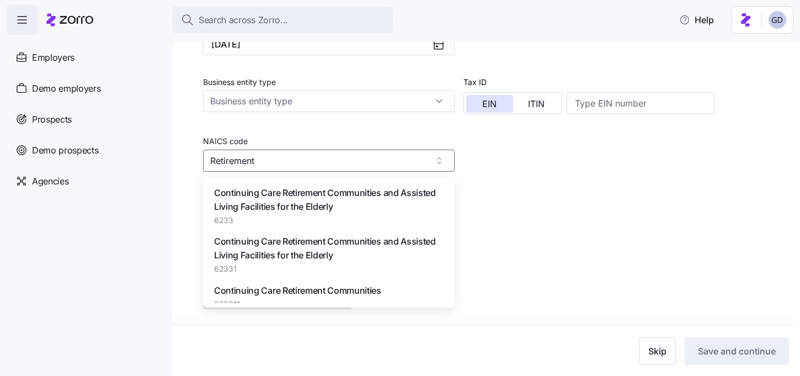
scroll to position [11, 0]
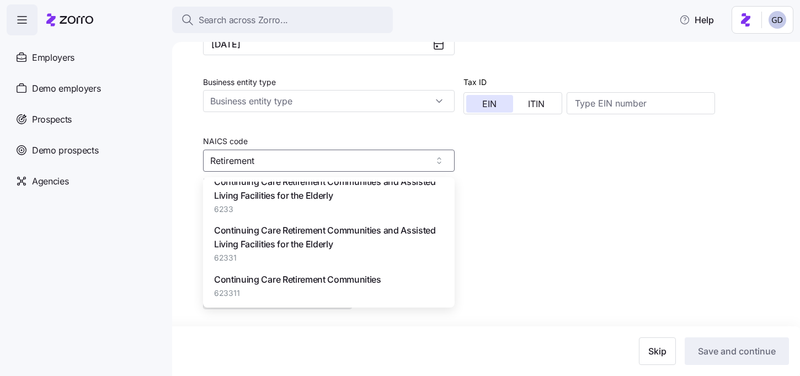
type input "Retirement"
click at [472, 200] on div at bounding box center [459, 202] width 512 height 11
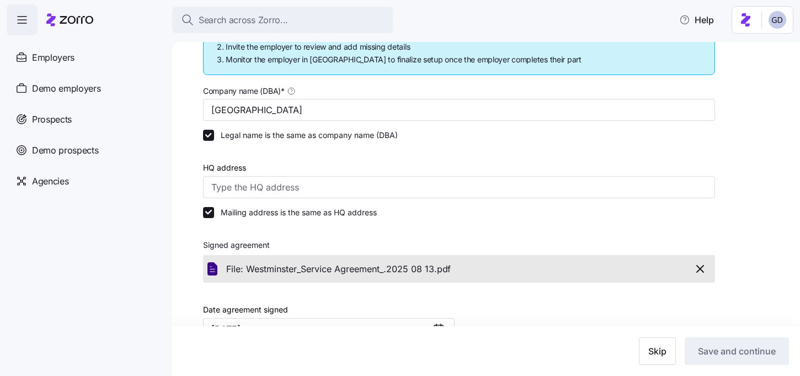
scroll to position [177, 0]
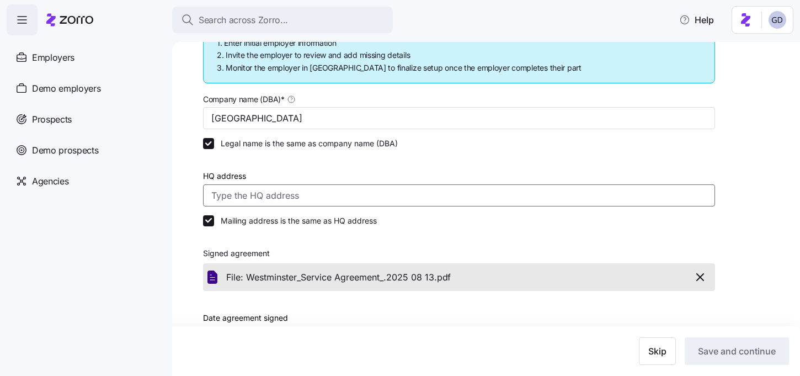
click at [285, 197] on input "HQ address" at bounding box center [459, 195] width 512 height 22
paste input "5801 W Bethel Ave, Muncie, IN 47304"
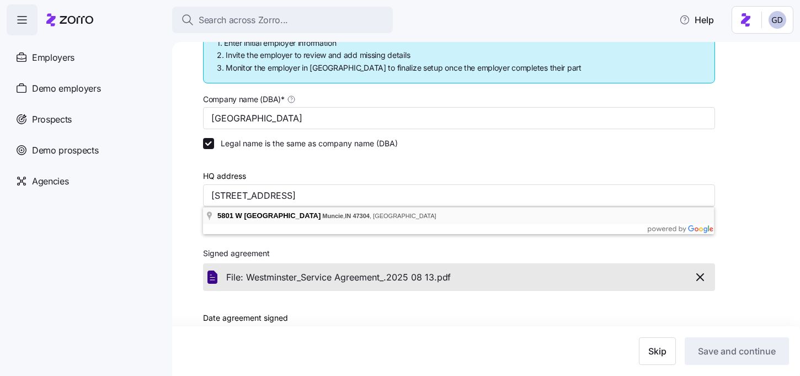
type input "5801 W Bethel Ave, Muncie, IN 47304, USA"
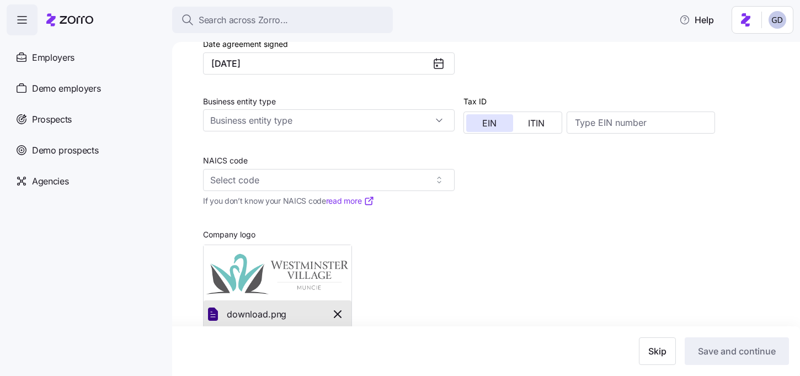
scroll to position [472, 0]
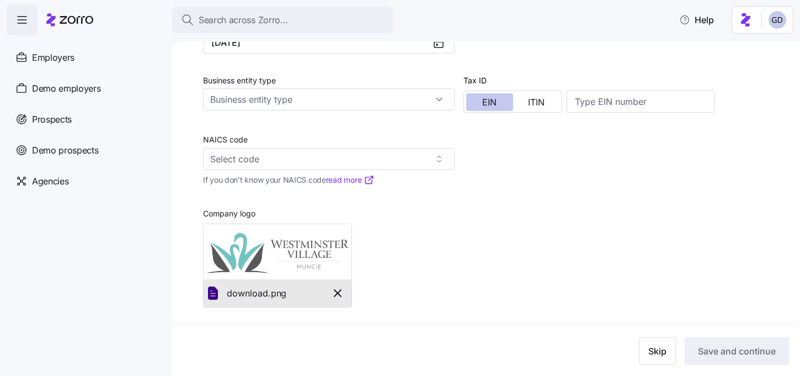
click at [492, 98] on span "EIN" at bounding box center [489, 102] width 14 height 9
click at [497, 163] on div "Company name (DBA) * Westminster Village Legal name is the same as company name…" at bounding box center [459, 52] width 521 height 519
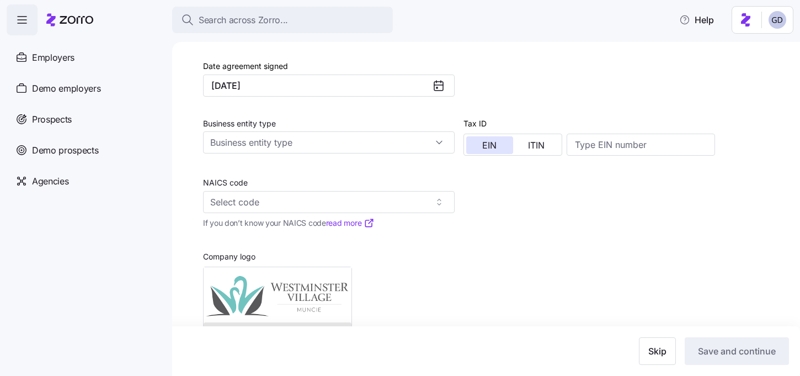
scroll to position [409, 0]
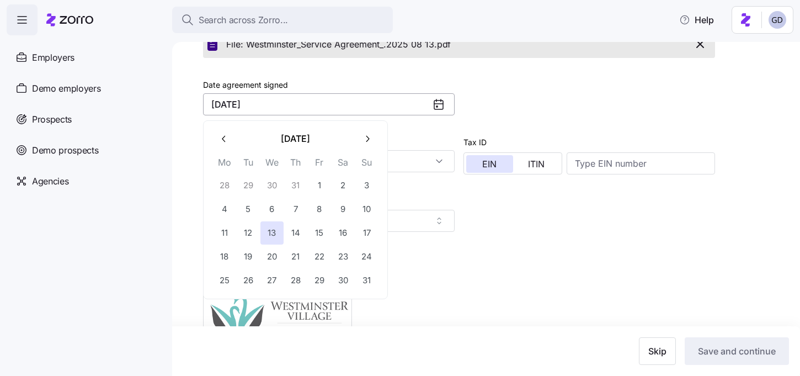
click at [422, 108] on input "August 13, 2025" at bounding box center [329, 104] width 252 height 22
click at [270, 236] on button "13" at bounding box center [271, 232] width 23 height 23
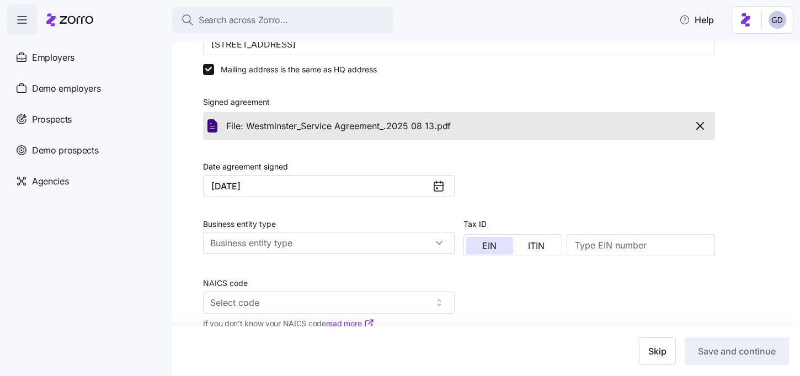
scroll to position [329, 0]
click at [455, 211] on div "Business entity type" at bounding box center [329, 230] width 260 height 60
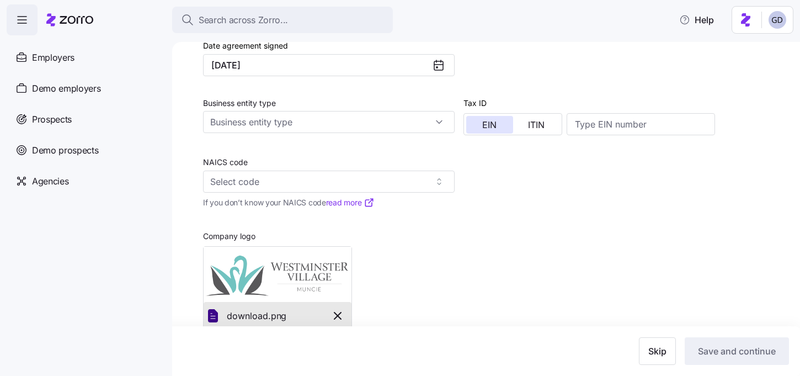
scroll to position [454, 0]
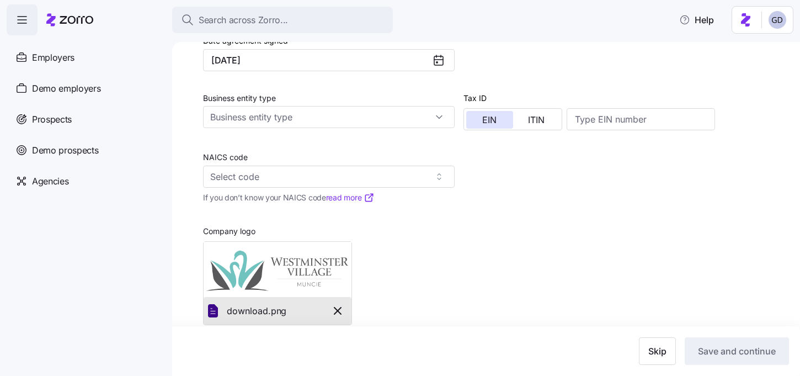
click at [333, 313] on icon "button" at bounding box center [337, 310] width 13 height 13
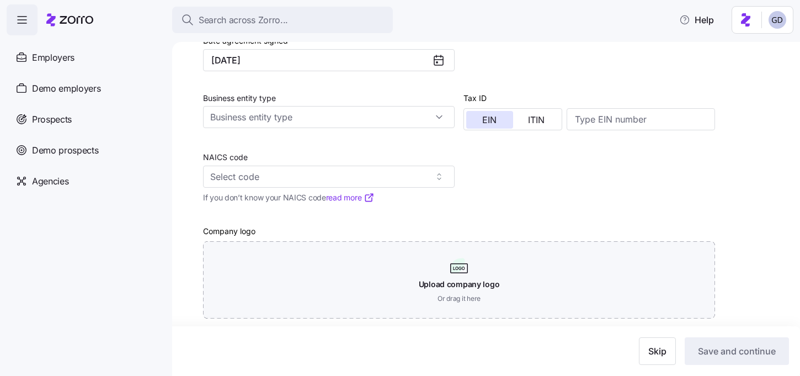
scroll to position [466, 0]
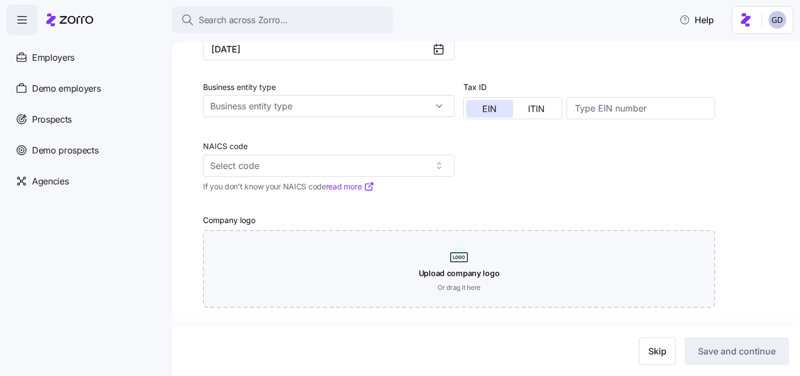
click at [534, 190] on div "Company name (DBA) * Westminster Village Legal name is the same as company name…" at bounding box center [459, 56] width 521 height 513
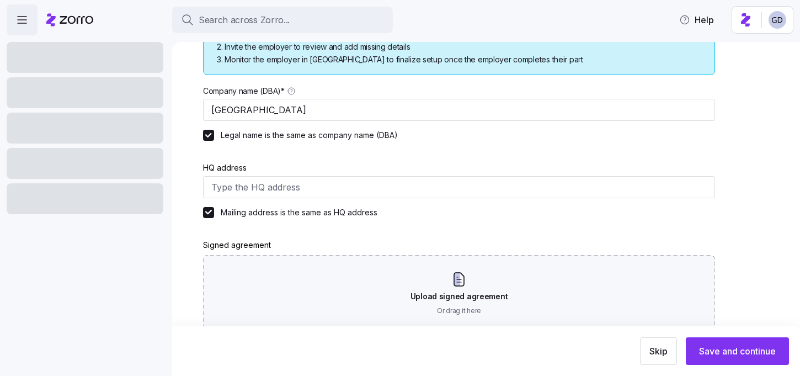
scroll to position [178, 0]
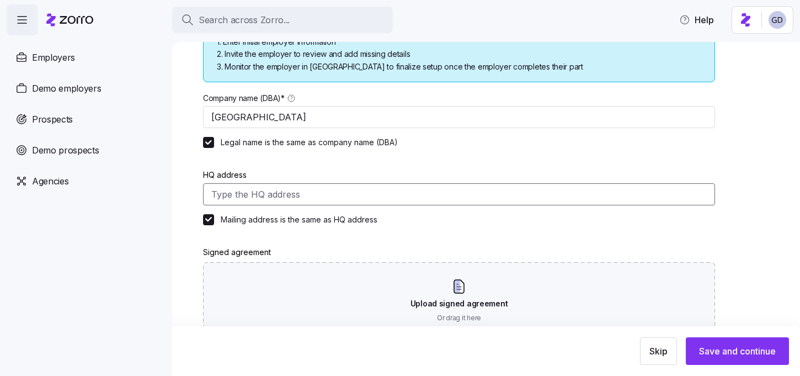
click at [357, 184] on input "HQ address" at bounding box center [459, 194] width 512 height 22
paste input "5801 W Bethel Ave, Muncie, IN 47304"
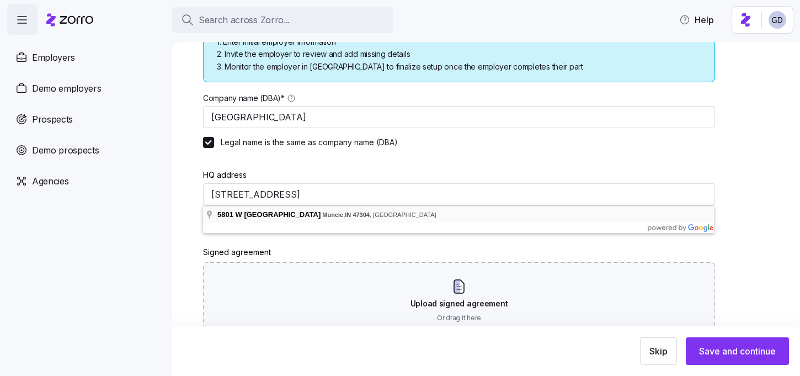
type input "5801 W Bethel Ave, Muncie, IN 47304, USA"
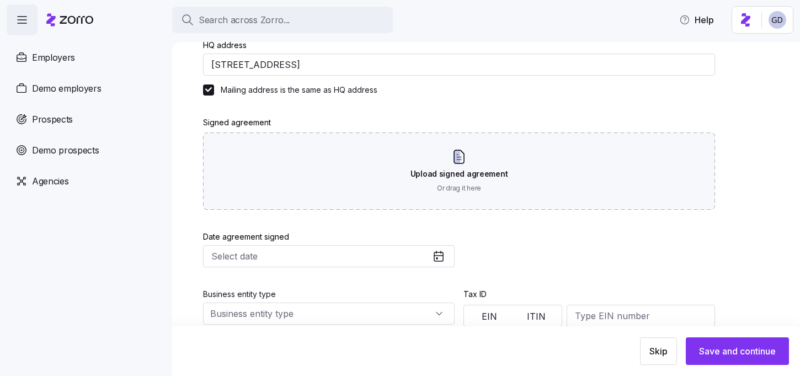
scroll to position [328, 0]
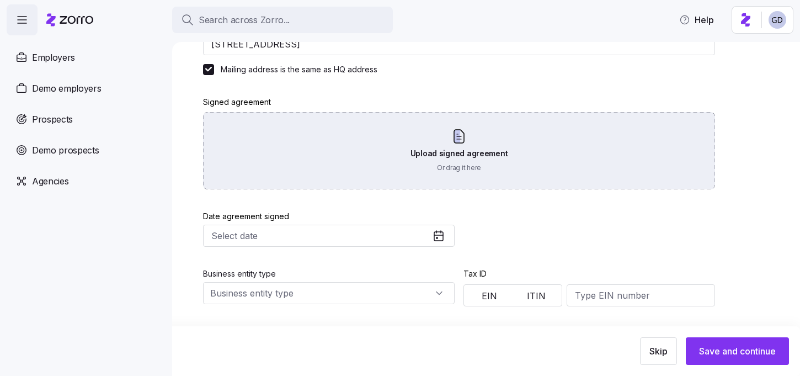
click at [441, 136] on div "Upload signed agreement Or drag it here" at bounding box center [459, 150] width 512 height 77
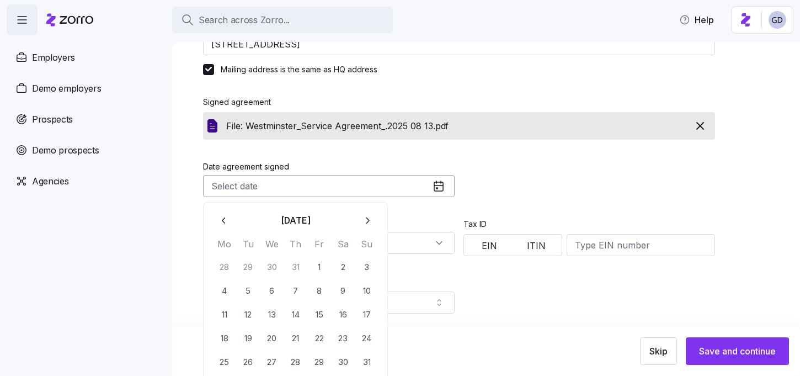
click at [355, 185] on input "Date agreement signed" at bounding box center [329, 186] width 252 height 22
click at [271, 313] on button "13" at bounding box center [271, 314] width 23 height 23
type input "August 13, 2025"
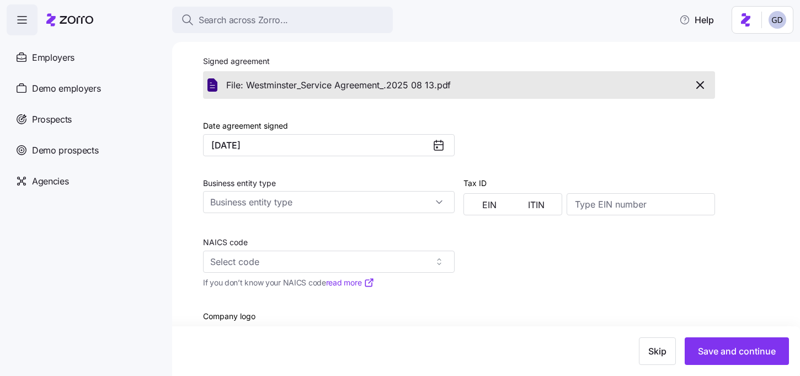
scroll to position [466, 0]
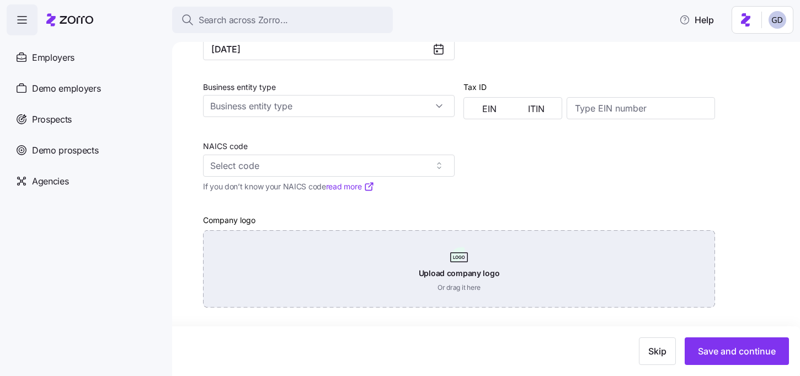
click at [388, 278] on div "Upload company logo Or drag it here" at bounding box center [459, 268] width 512 height 77
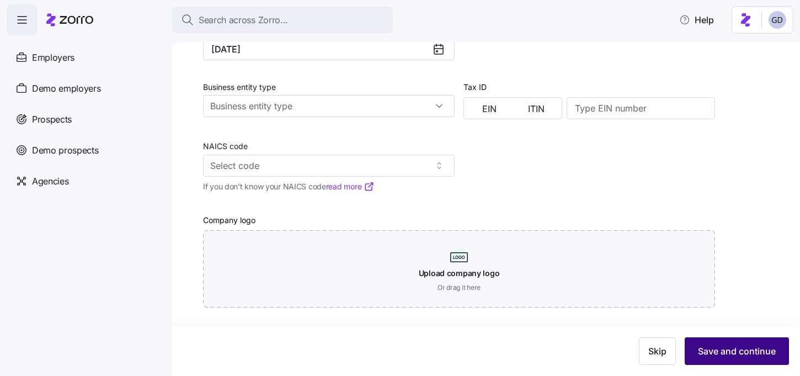
click at [721, 350] on span "Save and continue" at bounding box center [737, 350] width 78 height 13
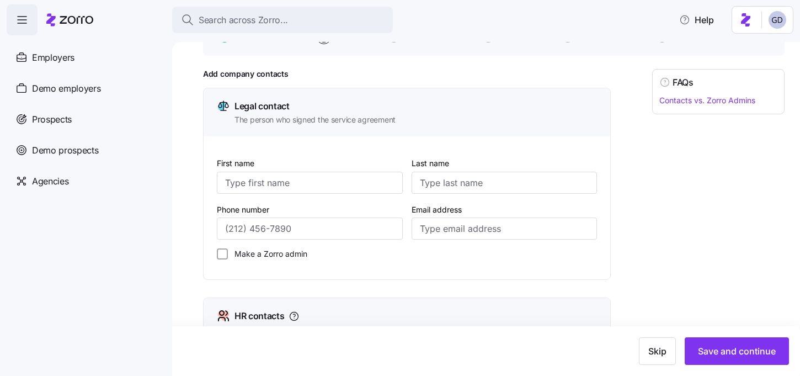
scroll to position [98, 0]
click at [336, 183] on input "First name" at bounding box center [310, 183] width 186 height 22
type input "Dustin"
click at [491, 182] on input "Last name" at bounding box center [505, 183] width 186 height 22
type input "Jones"
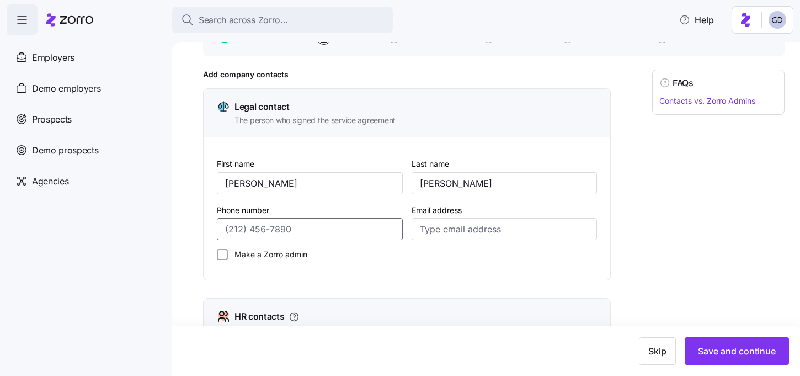
click at [277, 221] on input "Phone number" at bounding box center [310, 229] width 186 height 22
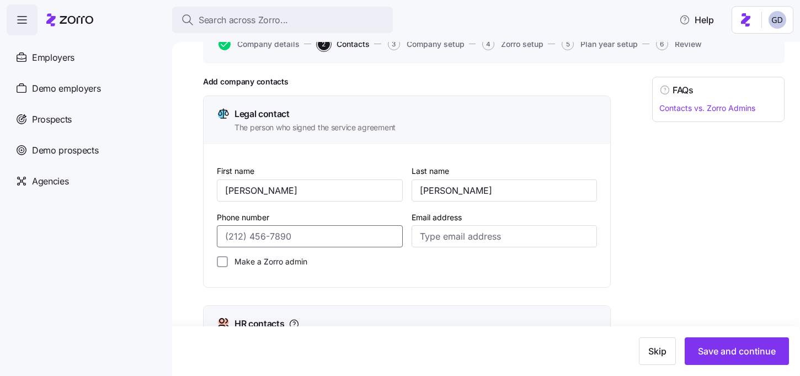
scroll to position [113, 0]
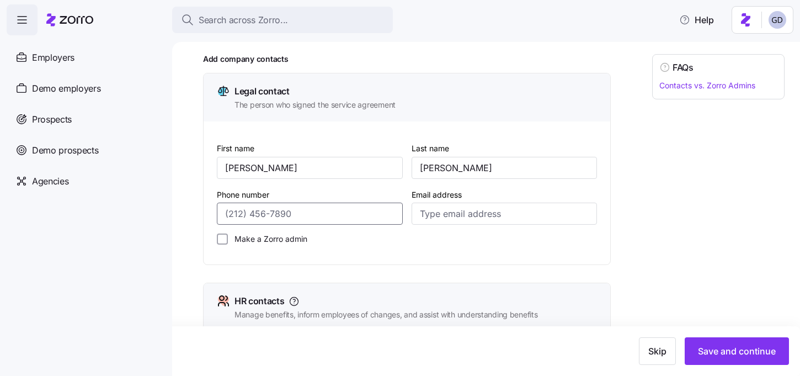
click at [315, 217] on input "Phone number" at bounding box center [310, 214] width 186 height 22
paste input "(765) 288-2155"
type input "(765) 288-2155"
click at [450, 214] on input "Email address" at bounding box center [505, 214] width 186 height 22
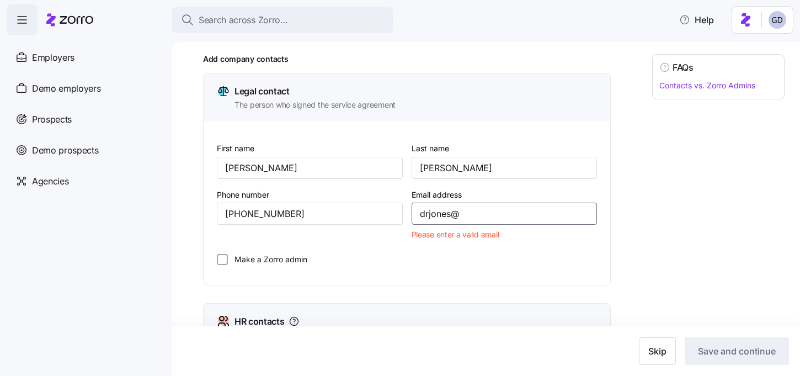
click at [486, 221] on input "drjones@" at bounding box center [505, 214] width 186 height 22
paste input "DRJones@wvmuncie.com"
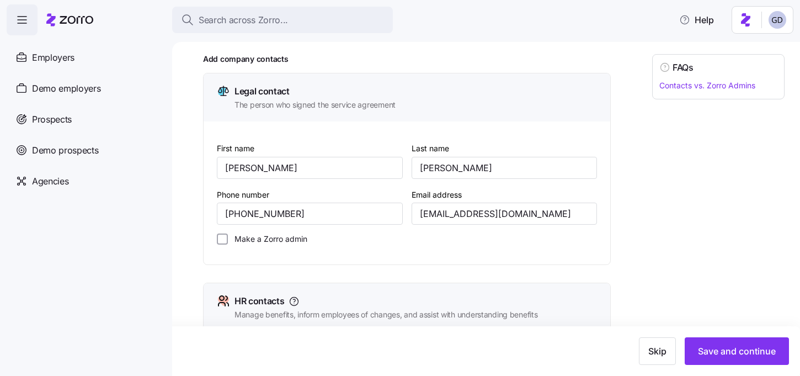
click at [599, 249] on div "First name Dustin Last name Jones Phone number (765) 288-2155 Email address DRJ…" at bounding box center [407, 192] width 407 height 143
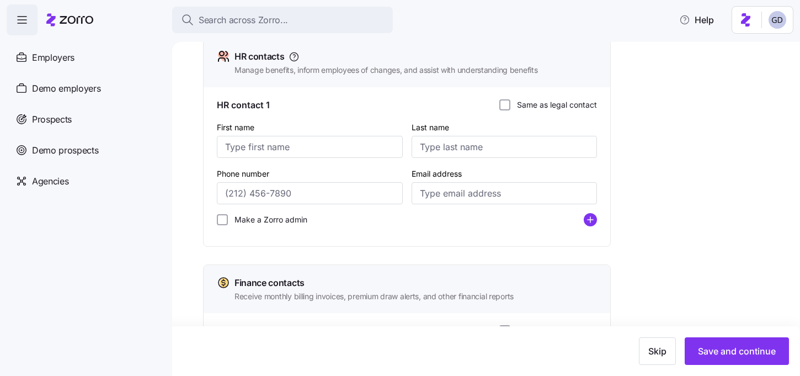
scroll to position [524, 0]
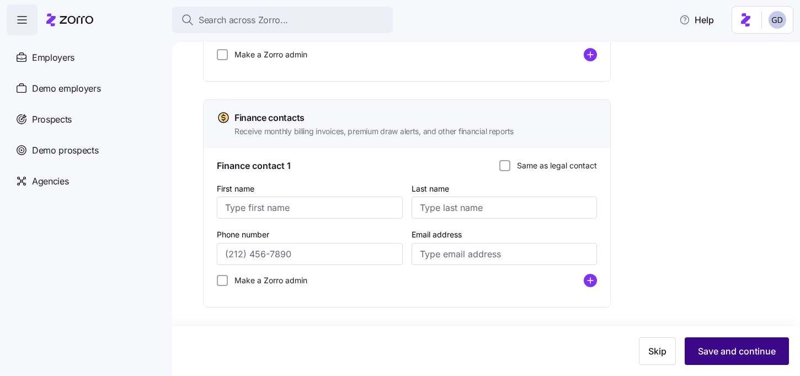
click at [737, 357] on span "Save and continue" at bounding box center [737, 350] width 78 height 13
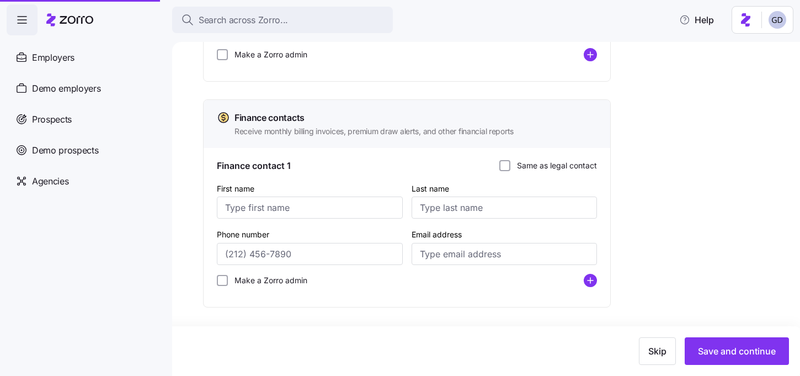
type input "drjones@wvmuncie.com"
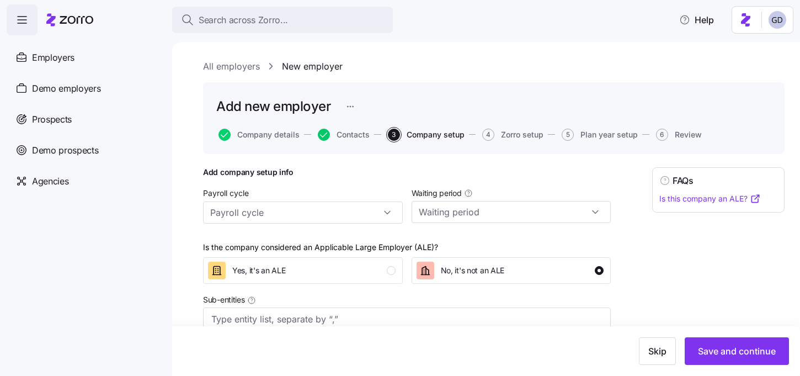
click at [323, 132] on icon "button" at bounding box center [324, 135] width 12 height 12
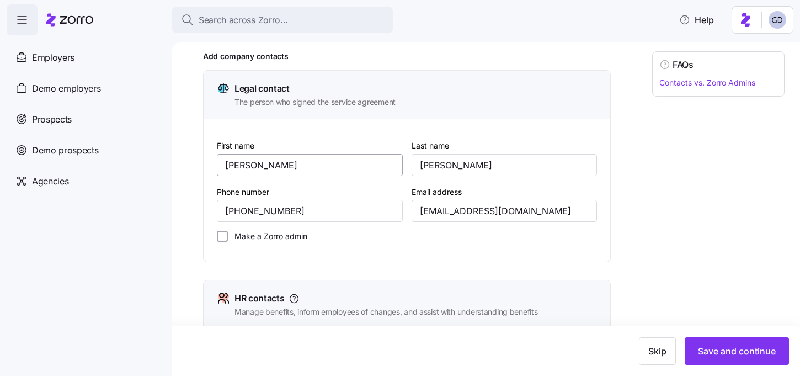
scroll to position [116, 0]
click at [225, 237] on input "Make a Zorro admin" at bounding box center [222, 235] width 11 height 11
checkbox input "true"
click at [741, 348] on span "Save and continue" at bounding box center [737, 350] width 78 height 13
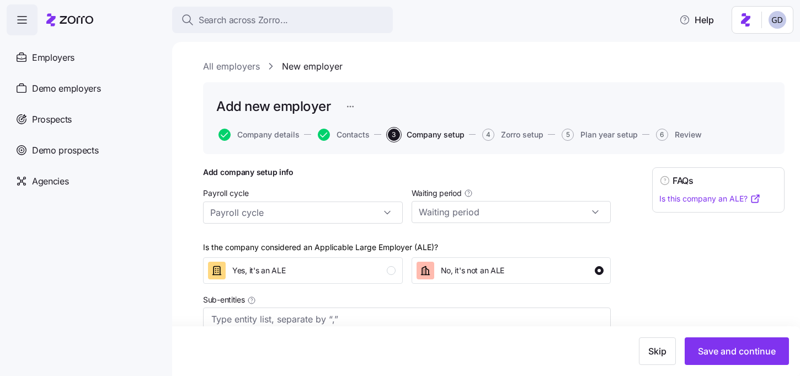
scroll to position [23, 0]
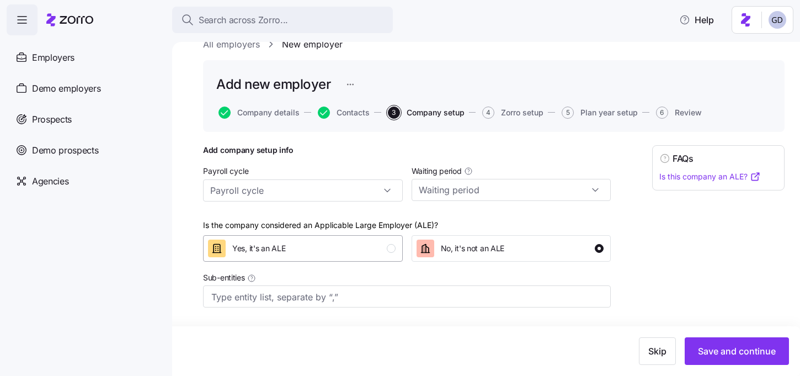
click at [383, 246] on div "Yes, it's an ALE" at bounding box center [302, 249] width 188 height 18
click at [728, 347] on span "Save and continue" at bounding box center [737, 350] width 78 height 13
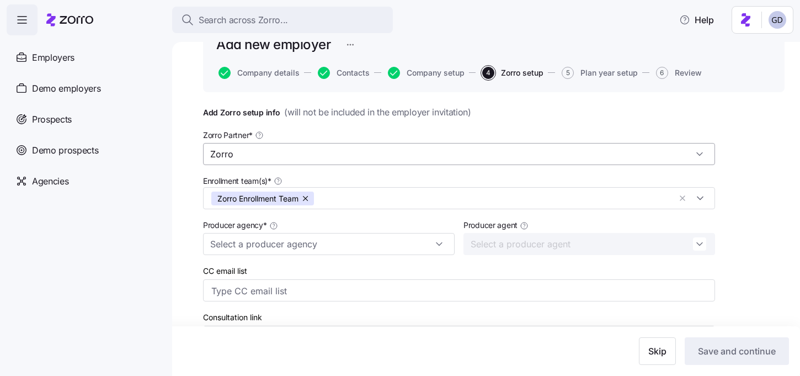
scroll to position [110, 0]
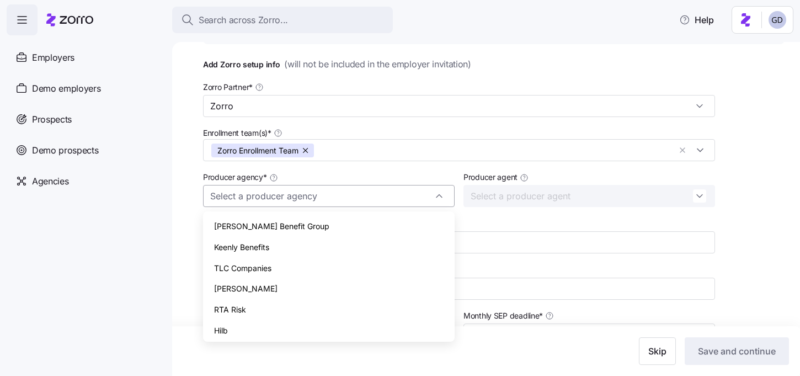
click at [347, 196] on input "Producer agency *" at bounding box center [329, 196] width 252 height 22
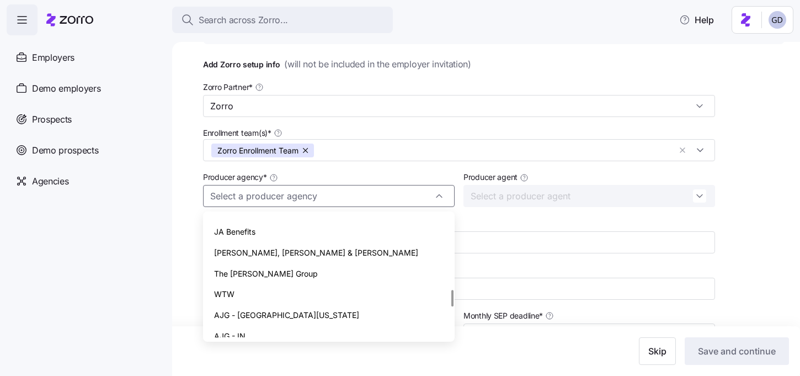
scroll to position [543, 0]
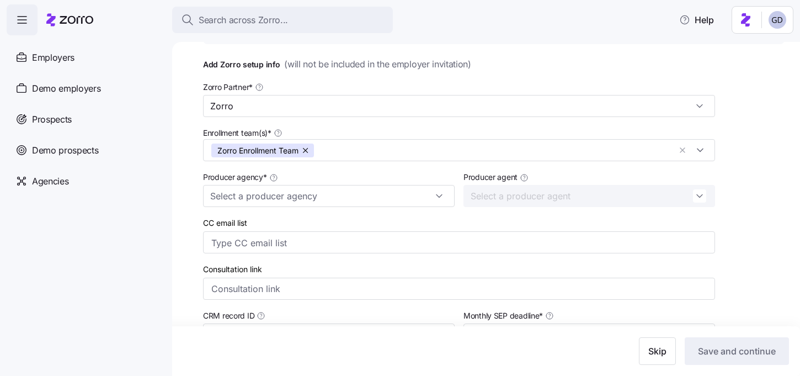
click at [189, 187] on div "All employers New employer Add new employer Company details Contacts Company se…" at bounding box center [486, 209] width 628 height 334
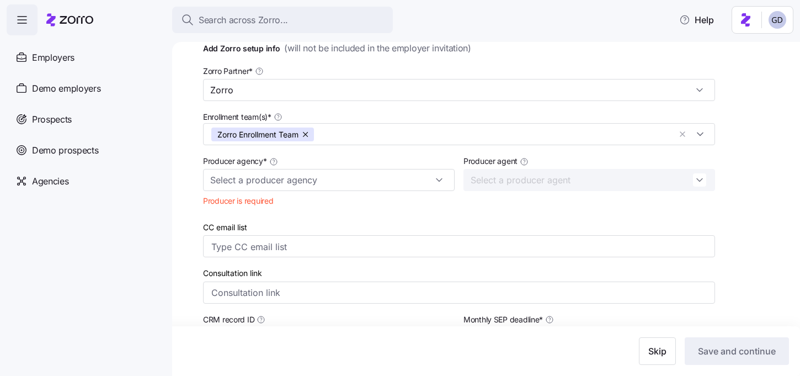
scroll to position [153, 0]
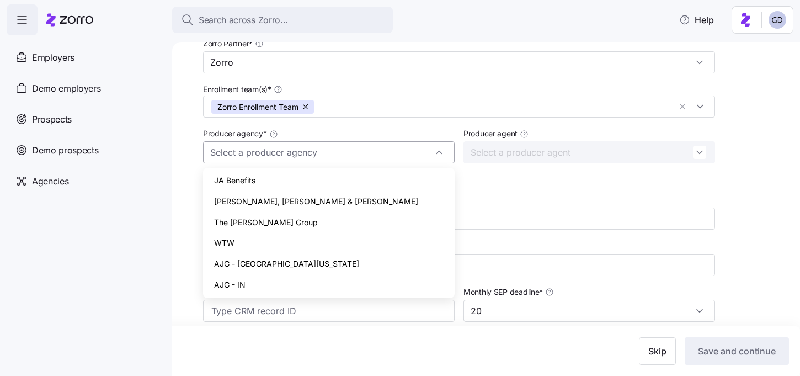
click at [412, 153] on input "Producer agency *" at bounding box center [329, 152] width 252 height 22
click at [517, 185] on div "Producer agent" at bounding box center [589, 155] width 260 height 66
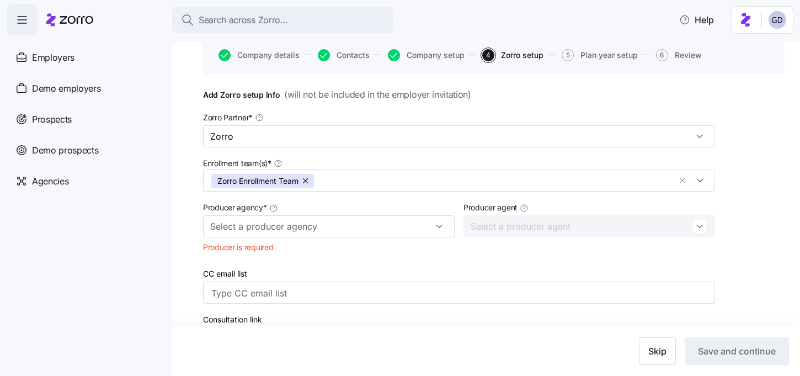
scroll to position [78, 0]
click at [766, 252] on div "Add Zorro setup info ( will not be included in the employer invitation ) Zorro …" at bounding box center [494, 327] width 582 height 476
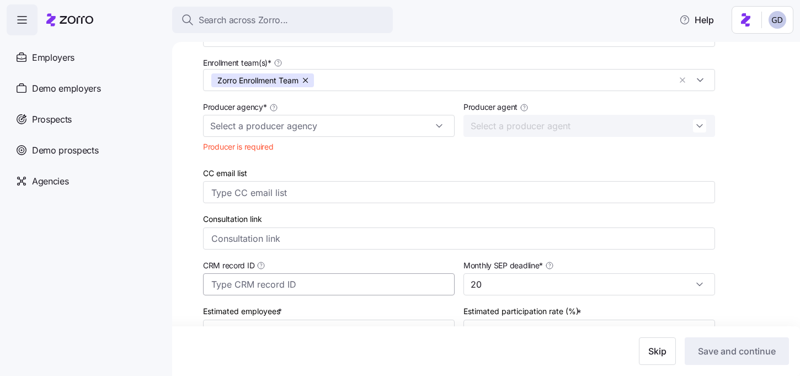
scroll to position [177, 0]
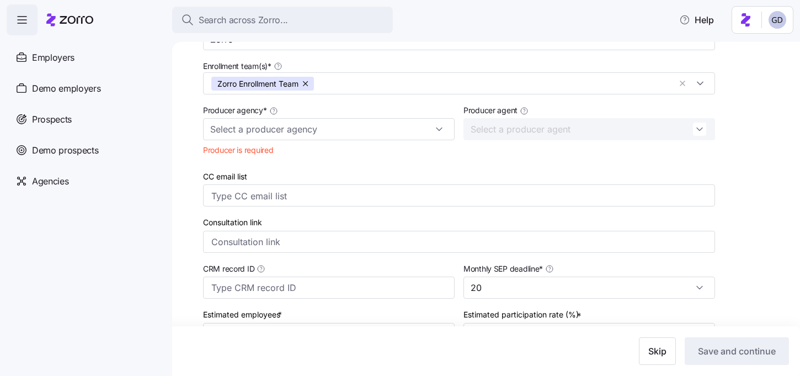
click at [78, 20] on icon at bounding box center [69, 19] width 47 height 13
